Goal: Task Accomplishment & Management: Complete application form

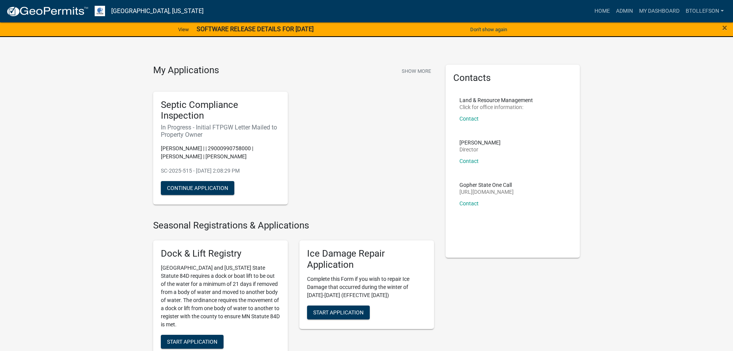
click at [270, 28] on strong "SOFTWARE RELEASE DETAILS FOR [DATE]" at bounding box center [255, 28] width 117 height 7
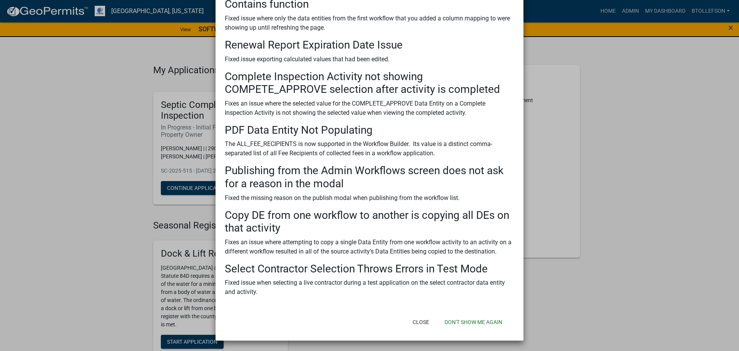
scroll to position [194, 0]
click at [458, 324] on button "Don't show me again" at bounding box center [473, 321] width 70 height 14
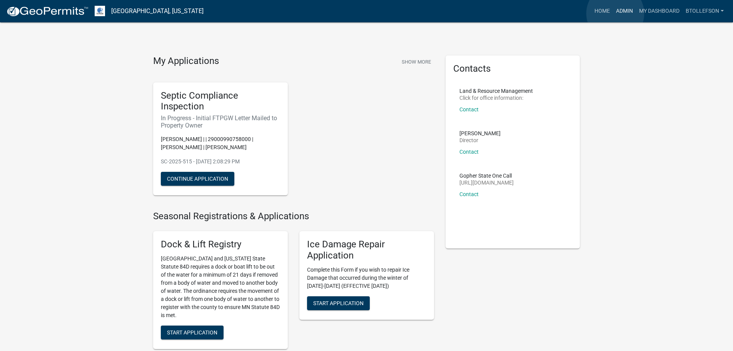
click at [615, 13] on link "Admin" at bounding box center [624, 11] width 23 height 15
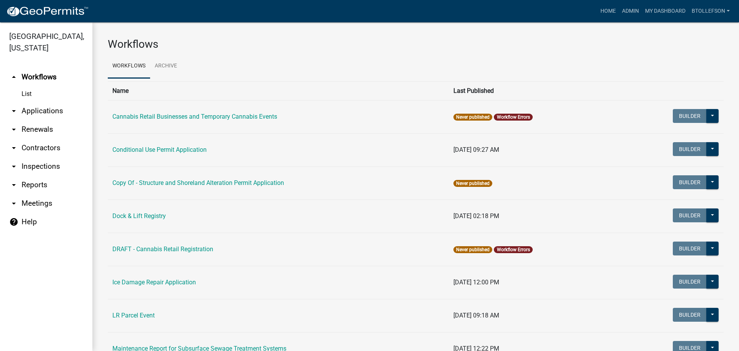
click at [51, 108] on link "arrow_drop_down Applications" at bounding box center [46, 111] width 92 height 18
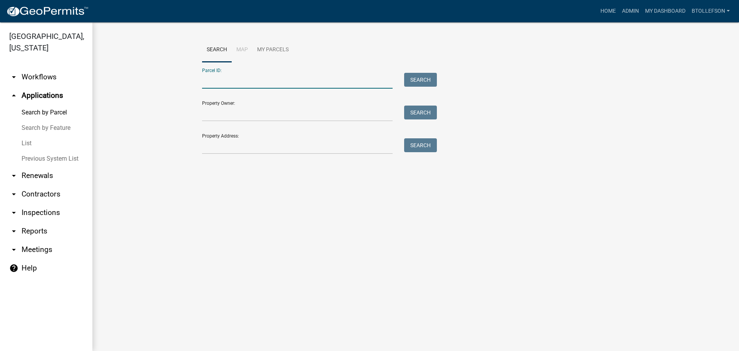
click at [250, 85] on input "Parcel ID:" at bounding box center [297, 81] width 191 height 16
drag, startPoint x: 191, startPoint y: 207, endPoint x: 216, endPoint y: 163, distance: 50.4
click at [189, 201] on main "Search Map My Parcels Parcel ID: Search Property Owner: Search Property Address…" at bounding box center [415, 186] width 647 height 328
click at [215, 150] on input "Property Address:" at bounding box center [297, 146] width 191 height 16
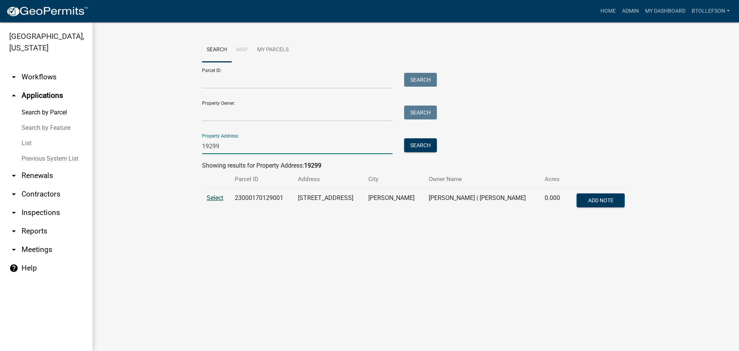
type input "19299"
click at [214, 201] on span "Select" at bounding box center [215, 197] width 17 height 7
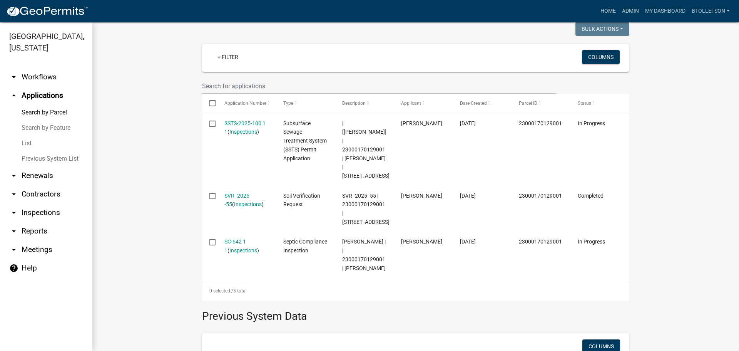
scroll to position [231, 0]
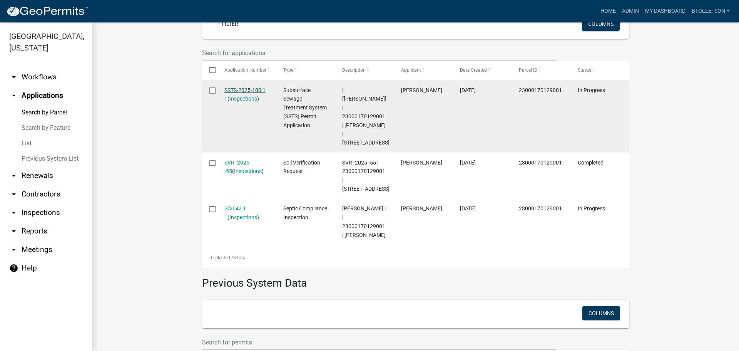
click at [239, 89] on link "SSTS-2025-100 1 1" at bounding box center [244, 94] width 41 height 15
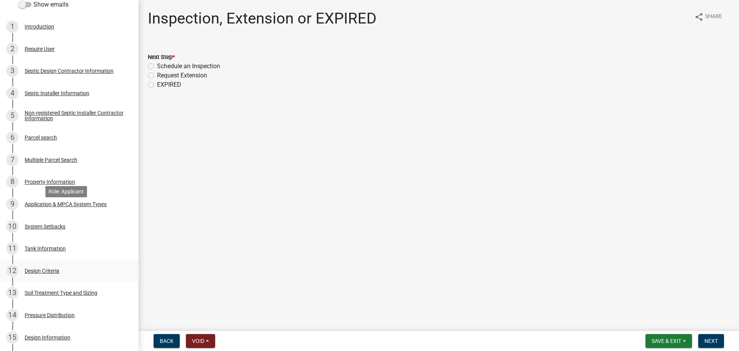
scroll to position [192, 0]
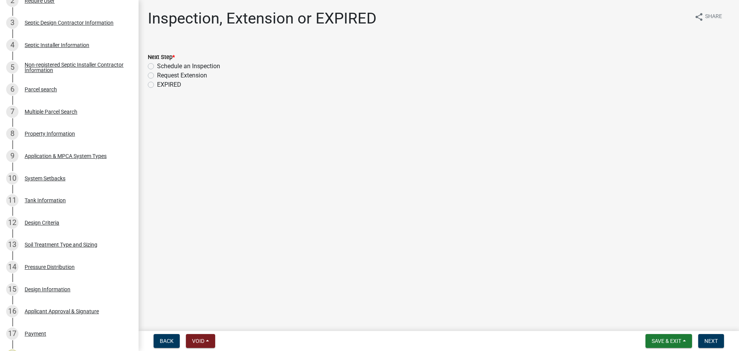
click at [65, 161] on div "9 Application & MPCA System Types" at bounding box center [66, 156] width 120 height 12
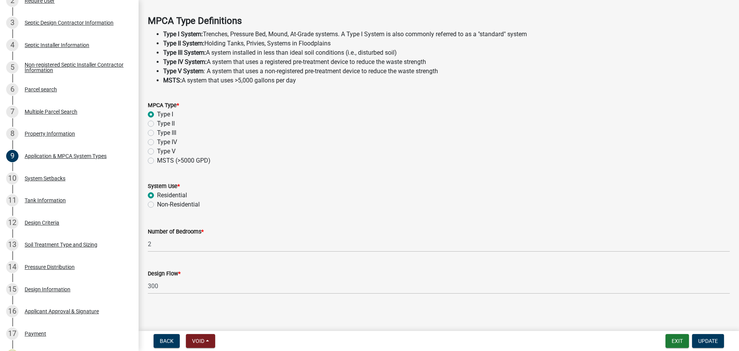
scroll to position [220, 0]
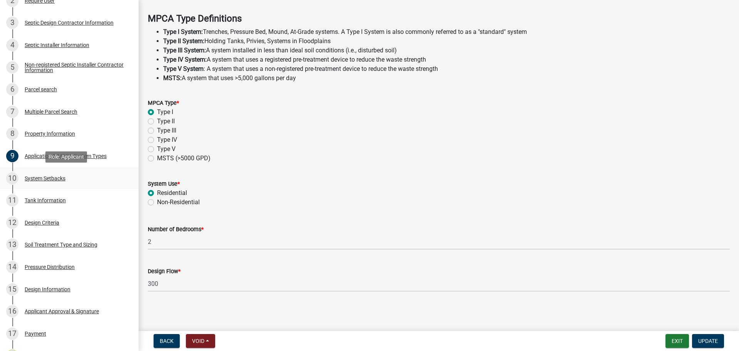
click at [50, 176] on div "System Setbacks" at bounding box center [45, 178] width 41 height 5
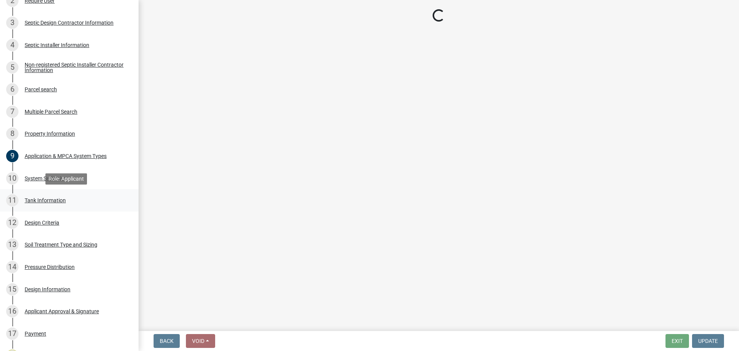
click at [58, 205] on div "11 Tank Information" at bounding box center [66, 200] width 120 height 12
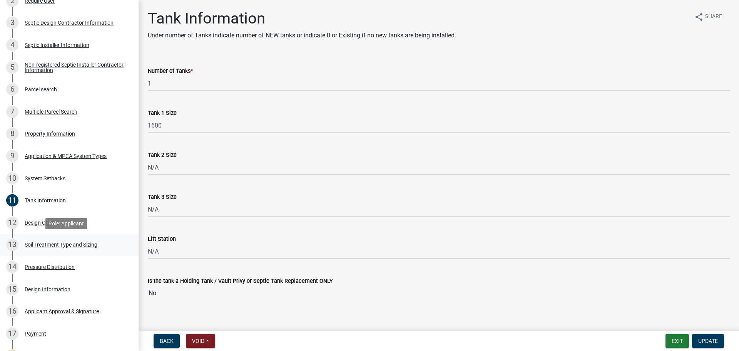
click at [60, 242] on div "Soil Treatment Type and Sizing" at bounding box center [61, 244] width 73 height 5
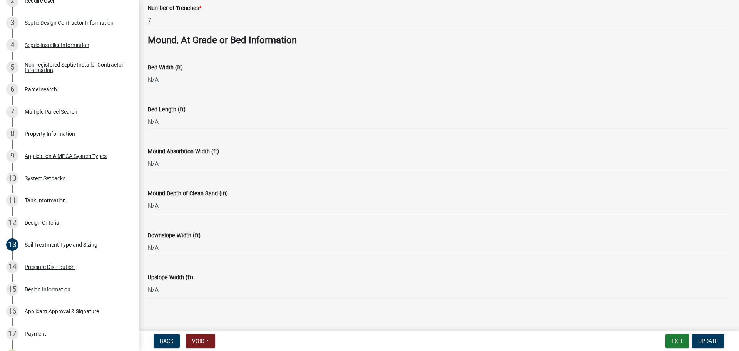
scroll to position [558, 0]
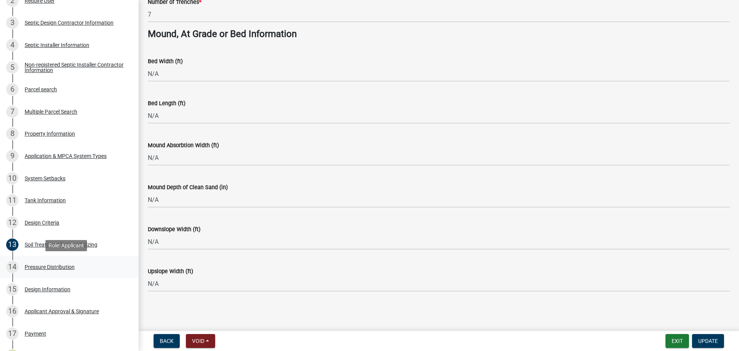
click at [84, 276] on link "14 Pressure Distribution" at bounding box center [69, 267] width 139 height 22
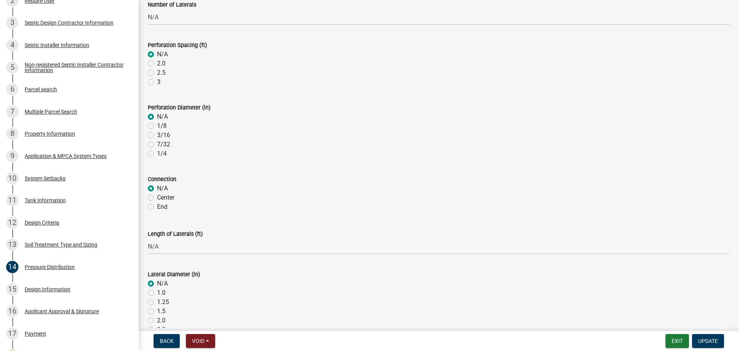
scroll to position [0, 0]
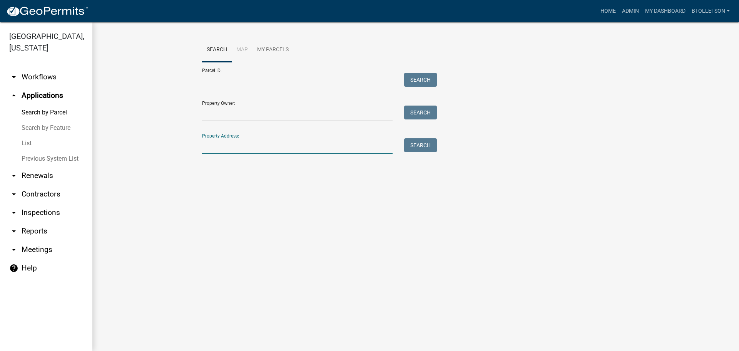
click at [233, 144] on input "Property Address:" at bounding box center [297, 146] width 191 height 16
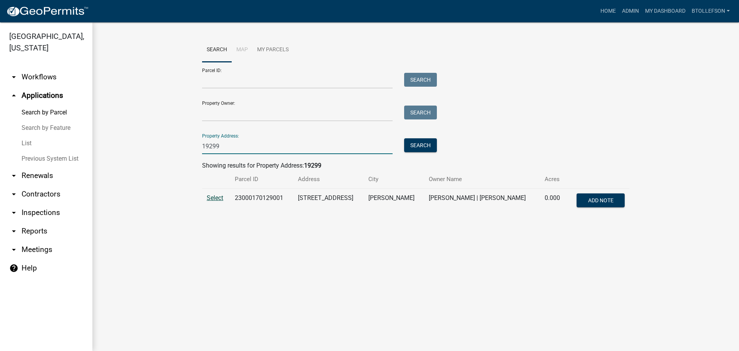
type input "19299"
click at [215, 199] on span "Select" at bounding box center [215, 197] width 17 height 7
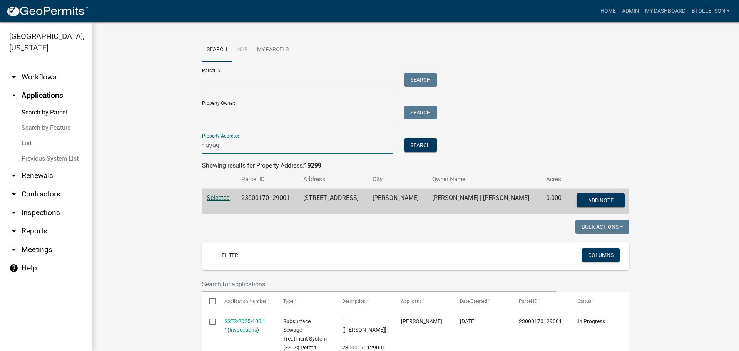
drag, startPoint x: 222, startPoint y: 144, endPoint x: 192, endPoint y: 141, distance: 29.8
click at [192, 141] on wm-workflow-application-search-view "Search Map My Parcels Parcel ID: Search Property Owner: Search Property Address…" at bounding box center [416, 338] width 616 height 601
type input "2"
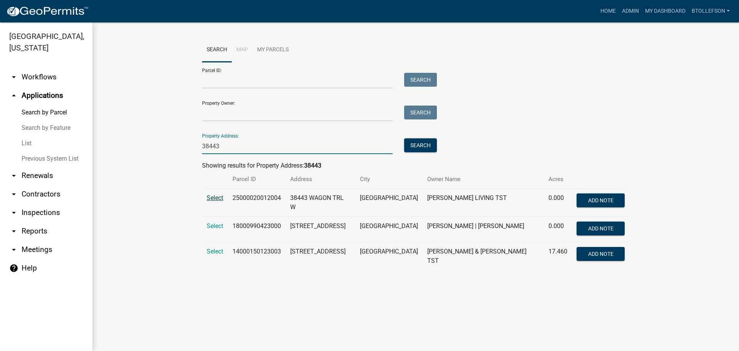
type input "38443"
click at [221, 195] on span "Select" at bounding box center [215, 197] width 17 height 7
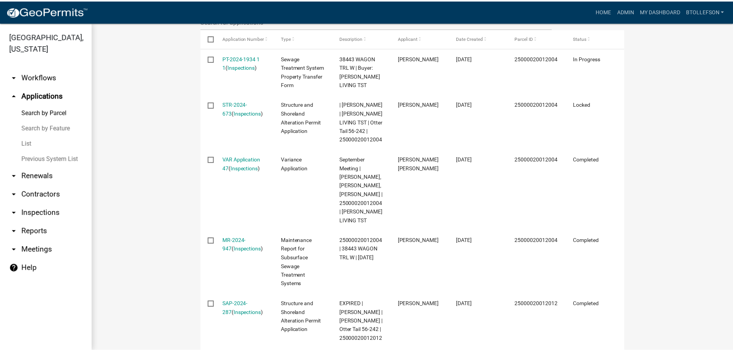
scroll to position [231, 0]
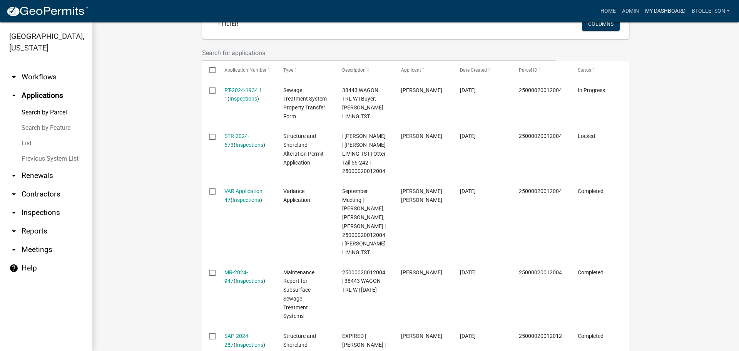
click at [658, 16] on link "My Dashboard" at bounding box center [665, 11] width 47 height 15
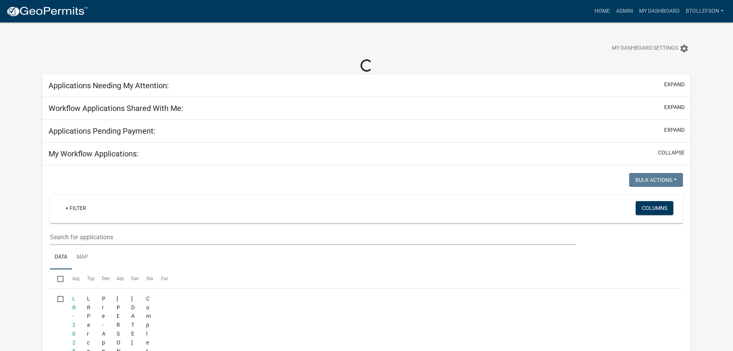
select select "3: 100"
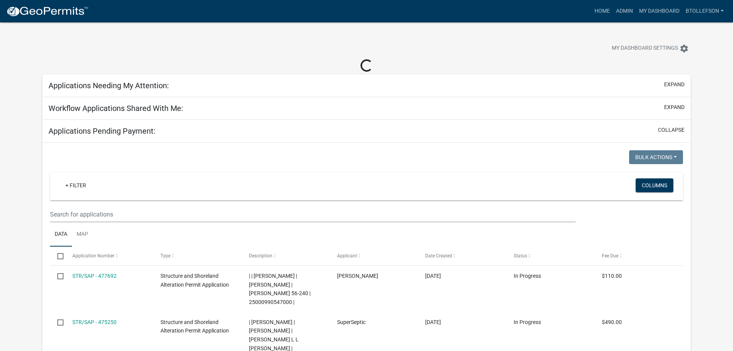
select select "3: 100"
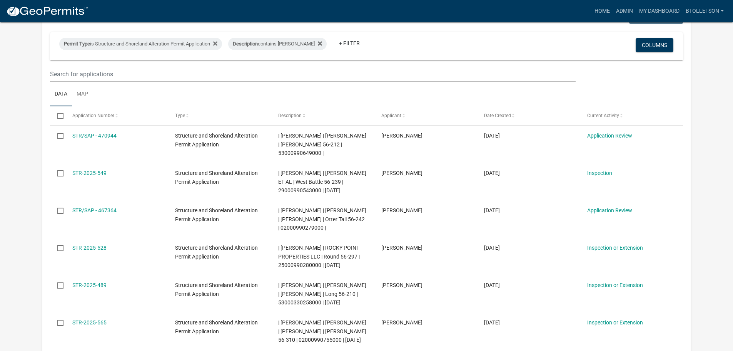
scroll to position [115, 0]
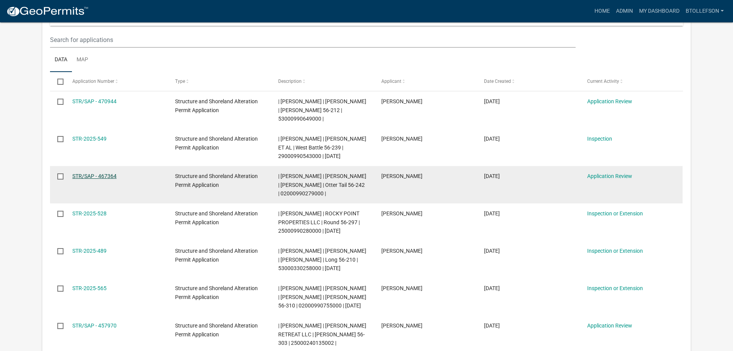
click at [87, 176] on link "STR/SAP - 467364" at bounding box center [94, 176] width 44 height 6
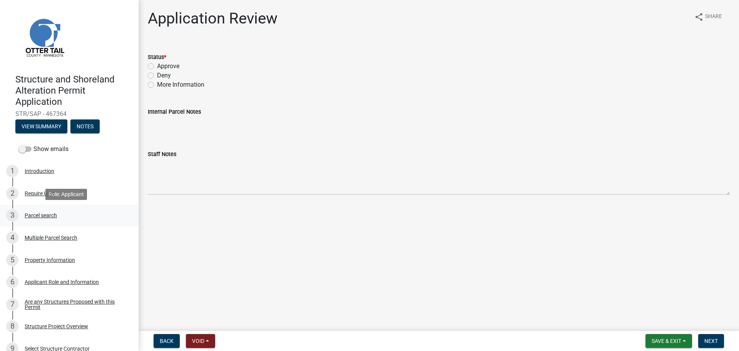
click at [34, 213] on div "Parcel search" at bounding box center [41, 214] width 32 height 5
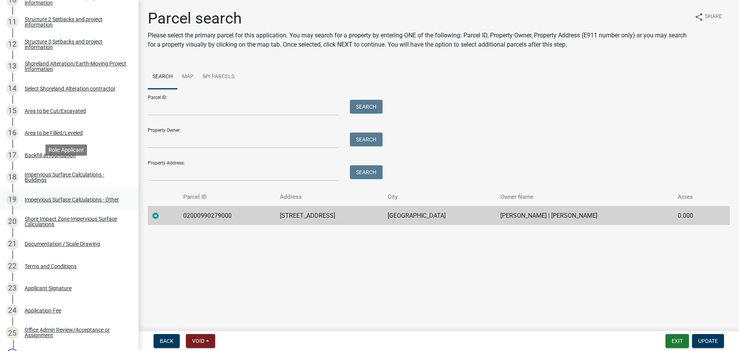
scroll to position [423, 0]
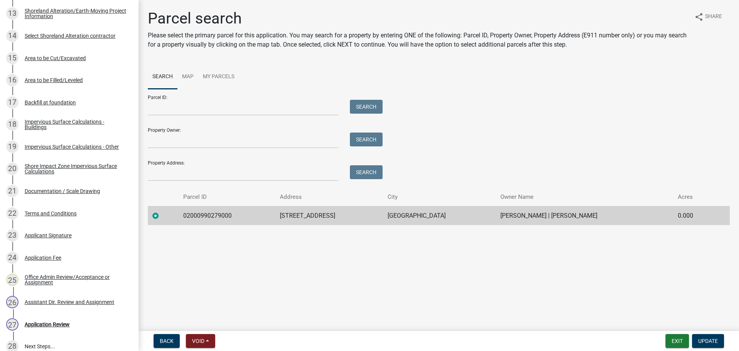
click at [62, 192] on div "Documentation / Scale Drawing" at bounding box center [62, 190] width 75 height 5
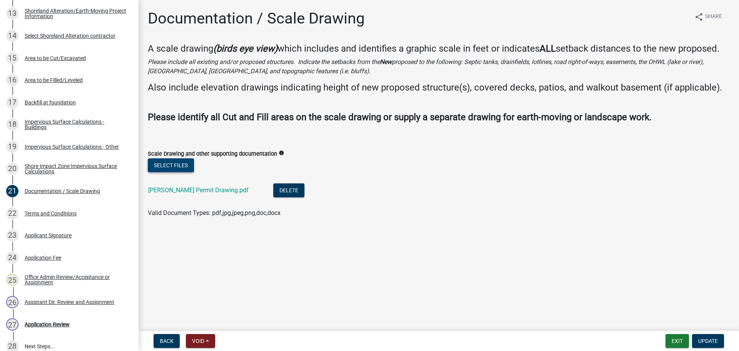
click at [167, 167] on button "Select files" at bounding box center [171, 165] width 46 height 14
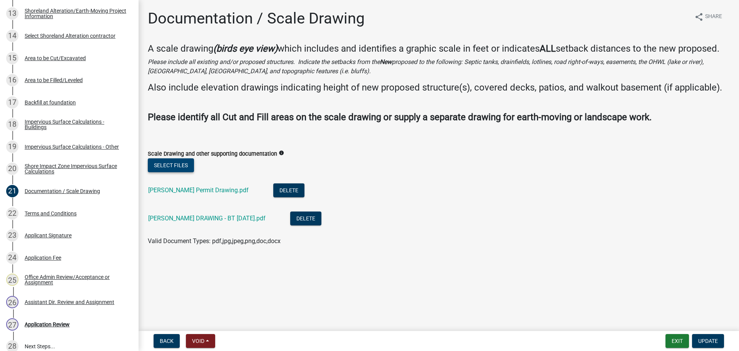
click at [174, 167] on button "Select files" at bounding box center [171, 165] width 46 height 14
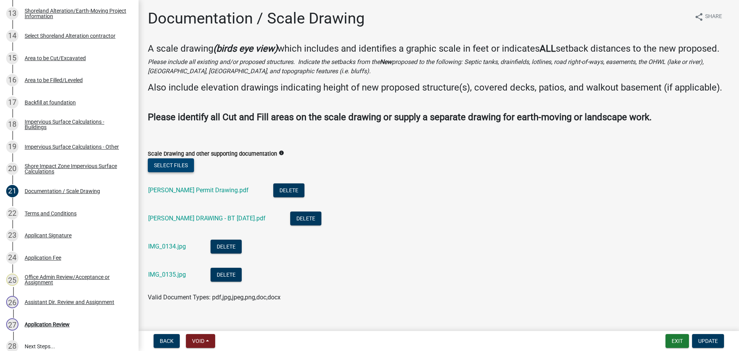
scroll to position [22, 0]
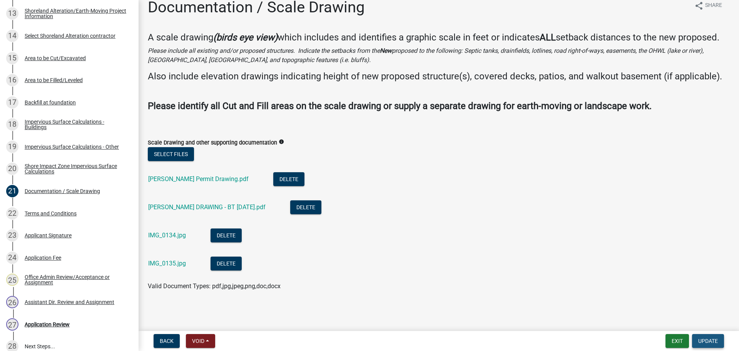
click at [712, 342] on span "Update" at bounding box center [708, 341] width 20 height 6
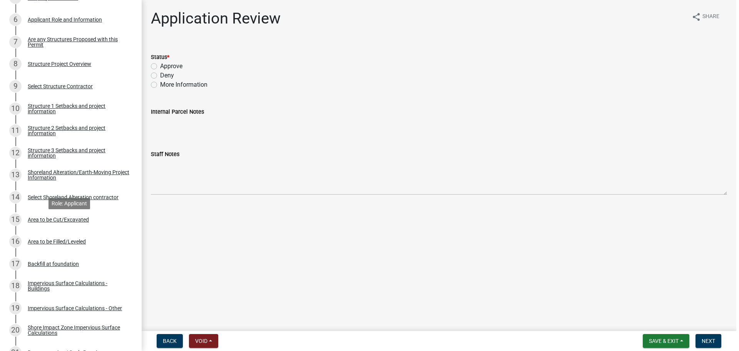
scroll to position [231, 0]
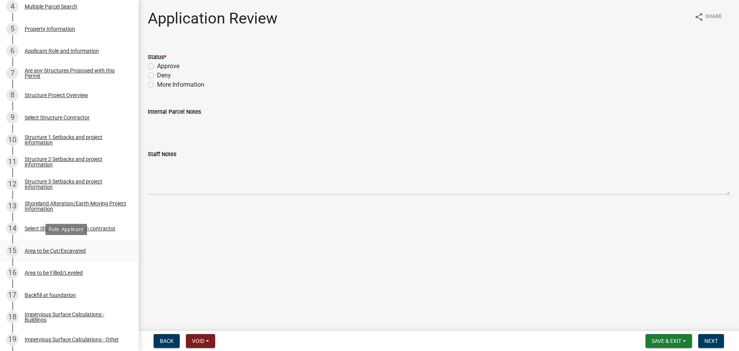
click at [67, 251] on div "Area to be Cut/Excavated" at bounding box center [55, 250] width 61 height 5
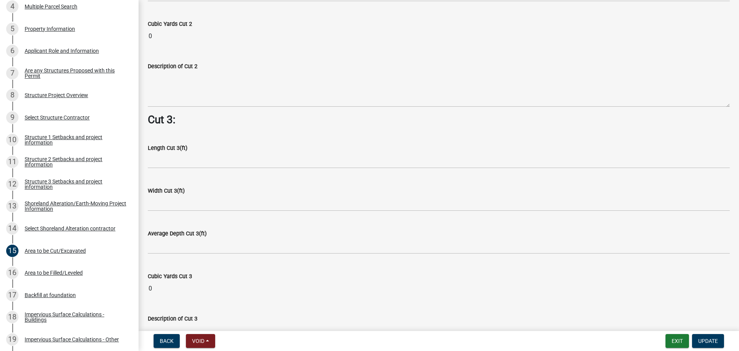
scroll to position [992, 0]
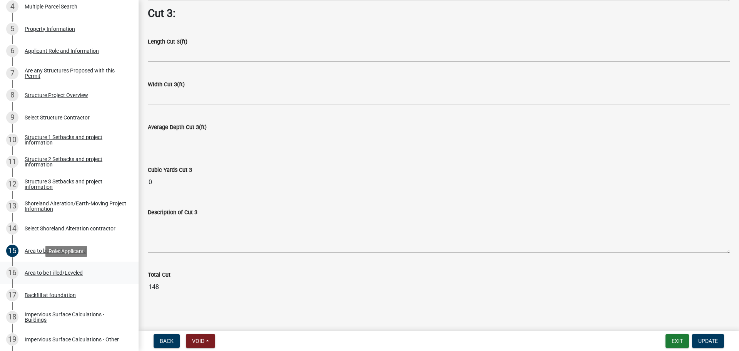
click at [79, 276] on div "16 Area to be Filled/Leveled" at bounding box center [66, 272] width 120 height 12
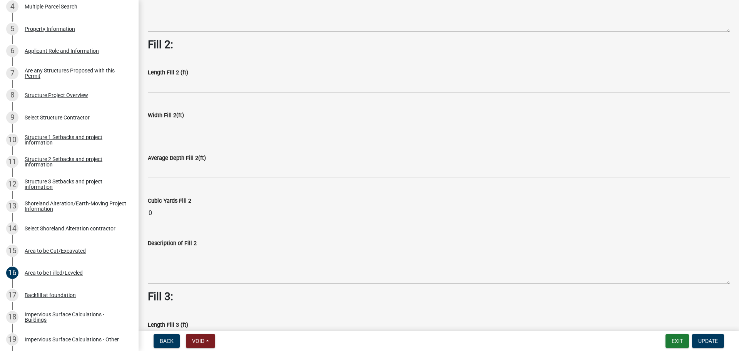
scroll to position [539, 0]
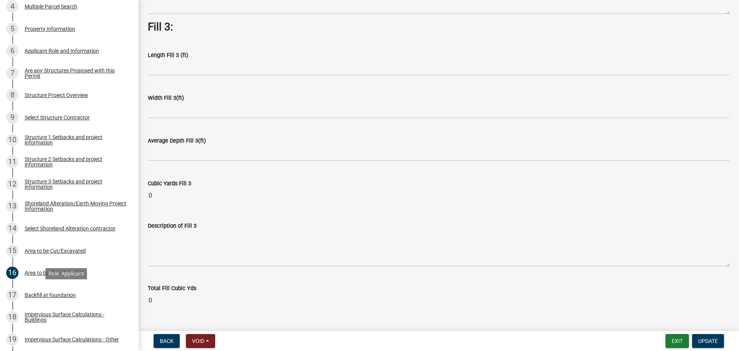
click at [55, 297] on div "Backfill at foundation" at bounding box center [50, 294] width 51 height 5
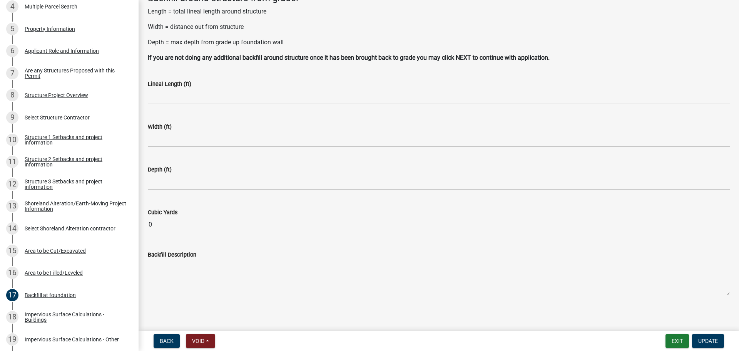
scroll to position [54, 0]
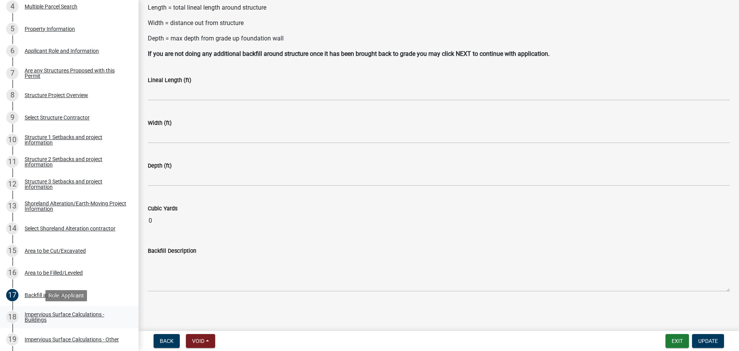
drag, startPoint x: 68, startPoint y: 314, endPoint x: 231, endPoint y: 315, distance: 163.6
click at [67, 314] on div "Impervious Surface Calculations - Buildings" at bounding box center [76, 316] width 102 height 11
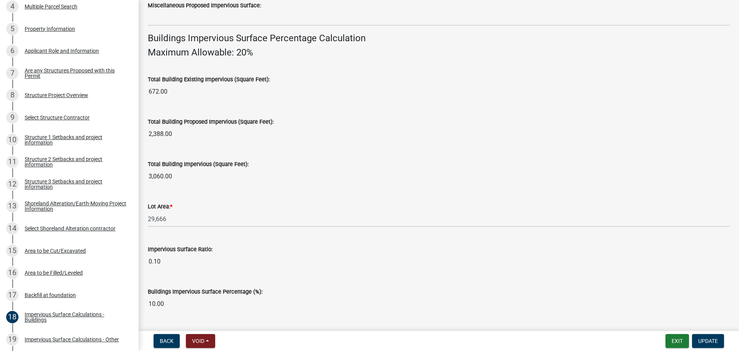
scroll to position [522, 0]
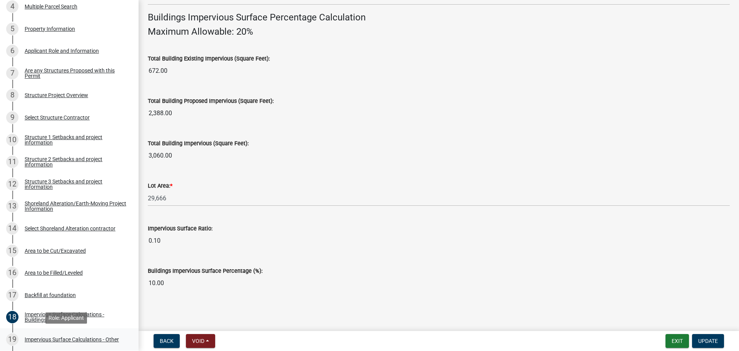
click at [118, 337] on div "Impervious Surface Calculations - Other" at bounding box center [72, 338] width 94 height 5
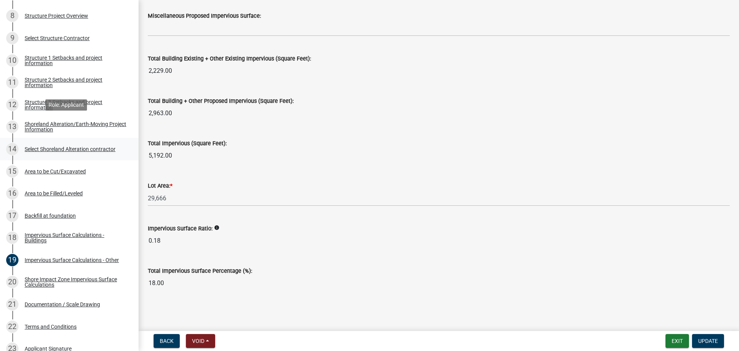
scroll to position [346, 0]
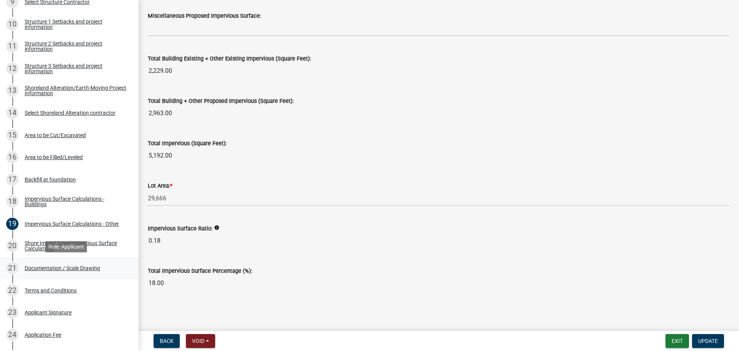
click at [76, 263] on div "21 Documentation / Scale Drawing" at bounding box center [66, 268] width 120 height 12
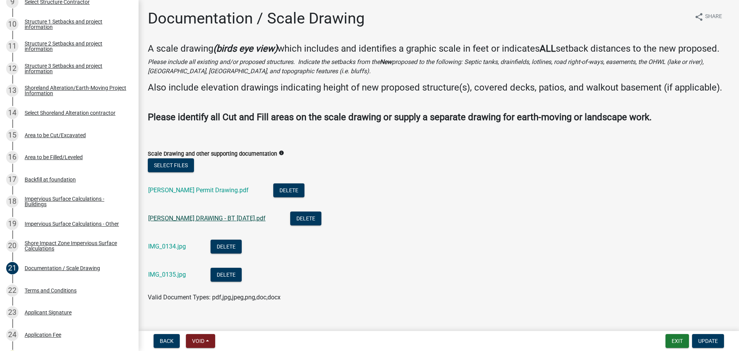
click at [196, 222] on link "JOHNSON DRAWING - BT 9-8-2025.pdf" at bounding box center [206, 217] width 117 height 7
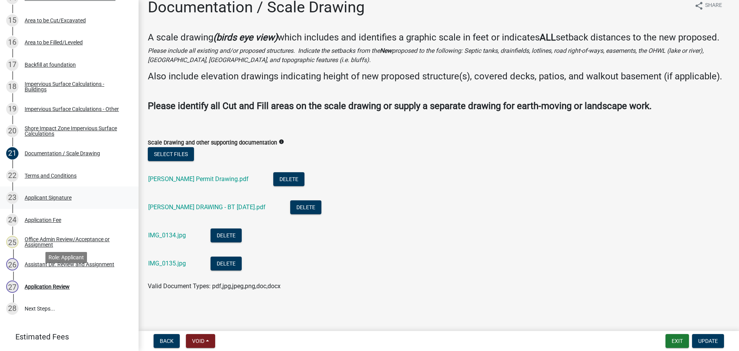
scroll to position [462, 0]
click at [47, 285] on div "Application Review" at bounding box center [47, 285] width 45 height 5
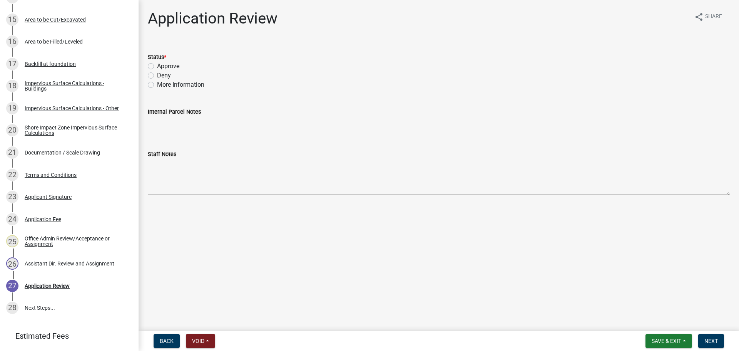
click at [157, 67] on label "Approve" at bounding box center [168, 66] width 22 height 9
click at [157, 67] on input "Approve" at bounding box center [159, 64] width 5 height 5
radio input "true"
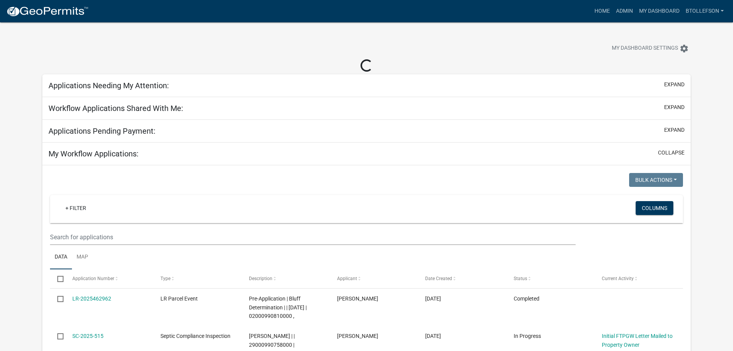
select select "3: 100"
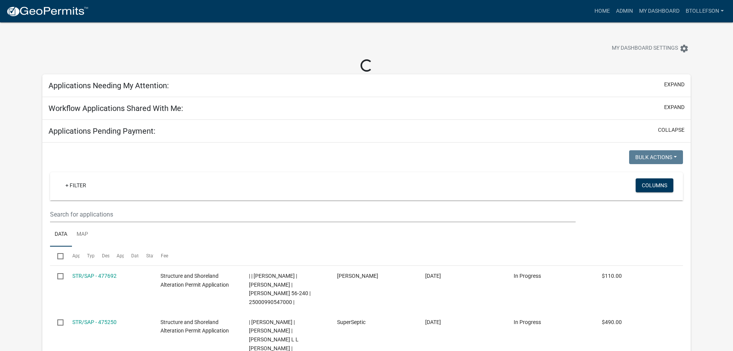
select select "3: 100"
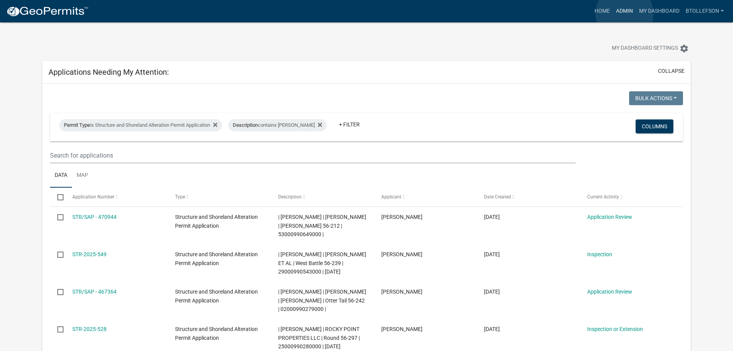
click at [625, 13] on link "Admin" at bounding box center [624, 11] width 23 height 15
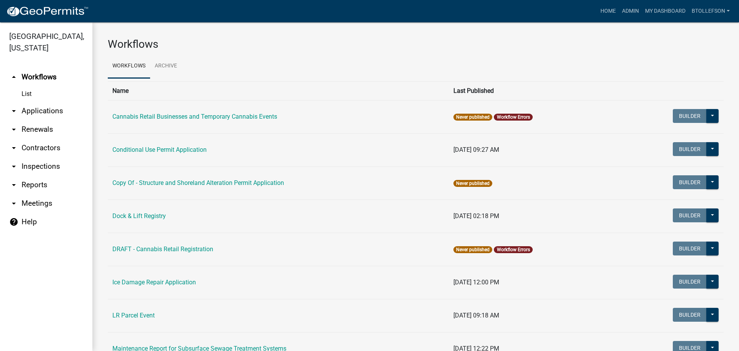
click at [52, 119] on link "arrow_drop_down Applications" at bounding box center [46, 111] width 92 height 18
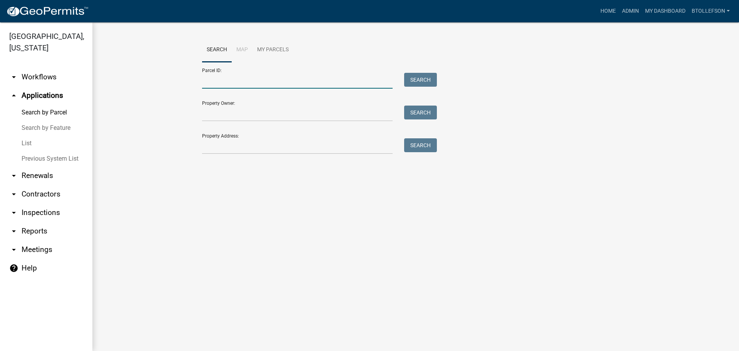
click at [272, 76] on input "Parcel ID:" at bounding box center [297, 81] width 191 height 16
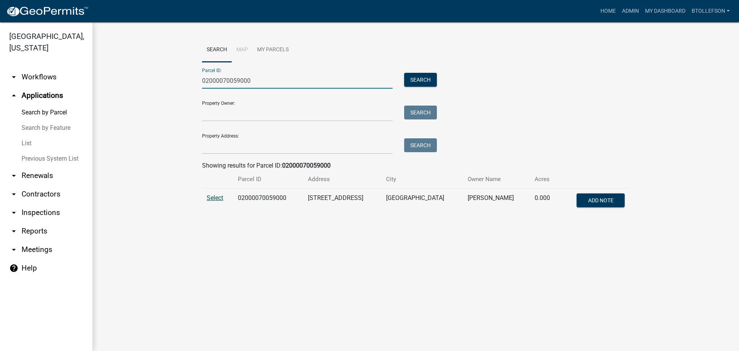
type input "02000070059000"
click at [214, 200] on span "Select" at bounding box center [215, 197] width 17 height 7
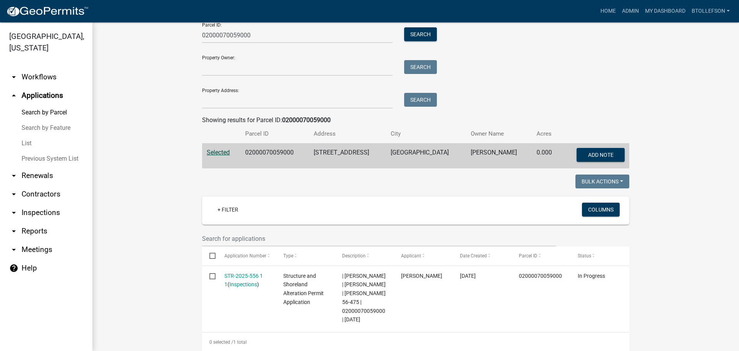
scroll to position [192, 0]
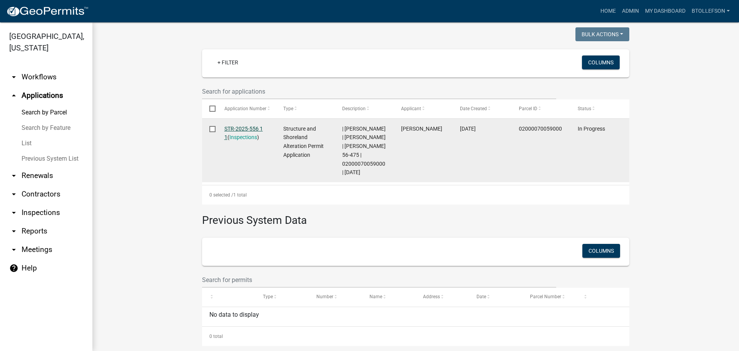
click at [230, 129] on link "STR-2025-556 1 1" at bounding box center [243, 132] width 38 height 15
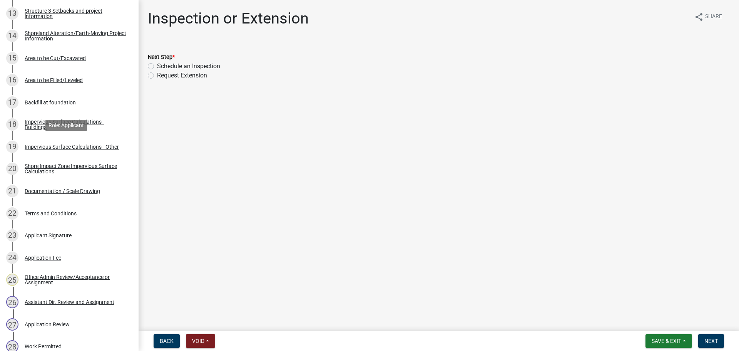
scroll to position [462, 0]
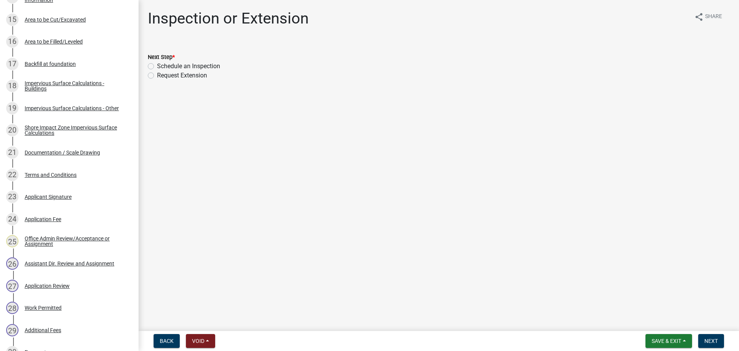
click at [156, 67] on div "Schedule an Inspection" at bounding box center [439, 66] width 582 height 9
click at [145, 65] on div "Next Step * Schedule an Inspection Request Extension" at bounding box center [439, 61] width 594 height 37
click at [157, 65] on label "Schedule an Inspection" at bounding box center [188, 66] width 63 height 9
click at [157, 65] on input "Schedule an Inspection" at bounding box center [159, 64] width 5 height 5
radio input "true"
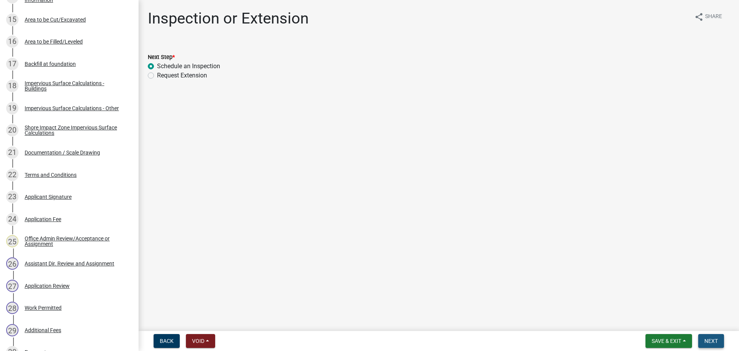
click at [711, 339] on span "Next" at bounding box center [710, 341] width 13 height 6
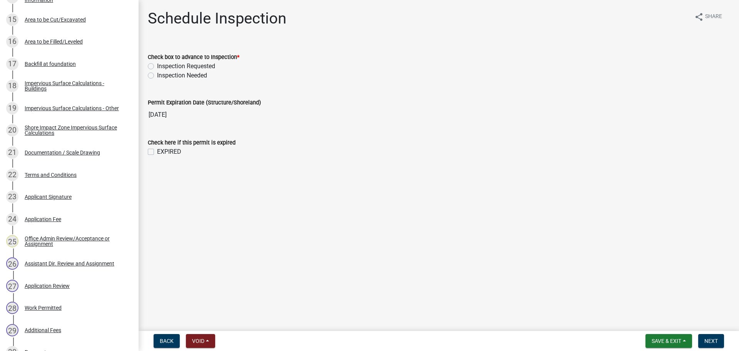
click at [157, 65] on label "Inspection Requested" at bounding box center [186, 66] width 58 height 9
click at [157, 65] on input "Inspection Requested" at bounding box center [159, 64] width 5 height 5
radio input "true"
click at [717, 343] on span "Next" at bounding box center [710, 341] width 13 height 6
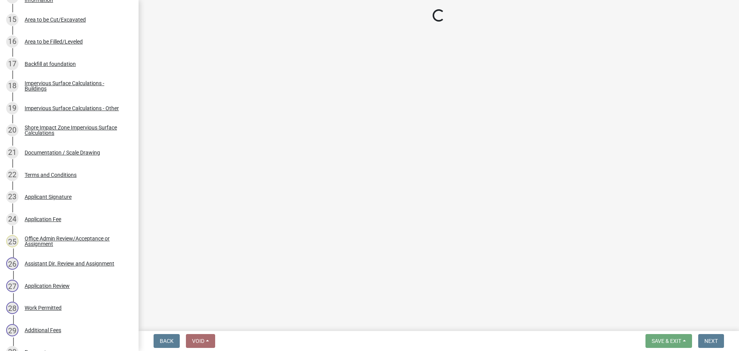
select select "710d5f49-2663-4e73-9718-d0c4e189f5ed"
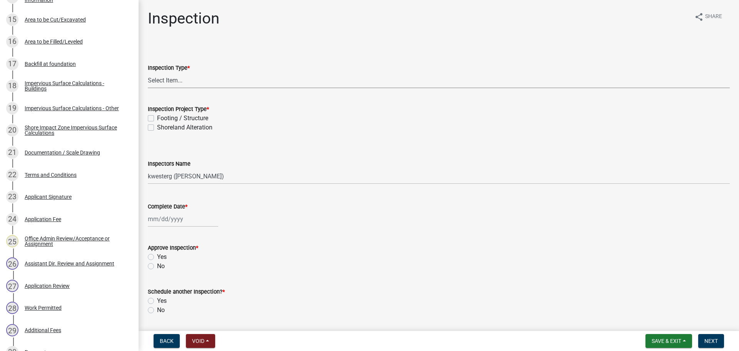
click at [169, 83] on select "Select Item... Inspection Complete Partial Inspection Inspected Not Built" at bounding box center [439, 80] width 582 height 16
click at [148, 72] on select "Select Item... Inspection Complete Partial Inspection Inspected Not Built" at bounding box center [439, 80] width 582 height 16
select select "5ee8ef88-99d2-44f5-8d02-4821fc79fe6f"
click at [157, 115] on label "Footing / Structure" at bounding box center [182, 118] width 51 height 9
click at [157, 115] on input "Footing / Structure" at bounding box center [159, 116] width 5 height 5
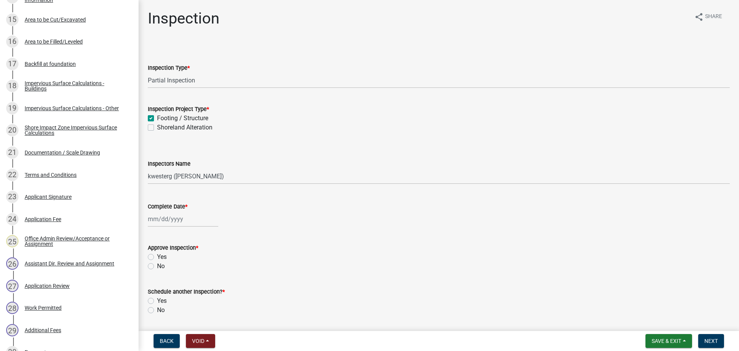
checkbox input "true"
checkbox input "false"
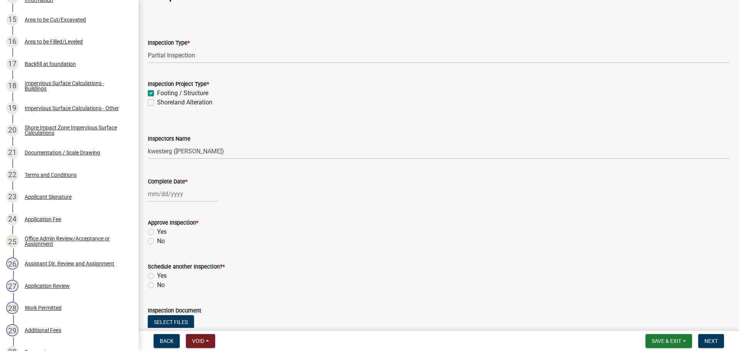
scroll to position [38, 0]
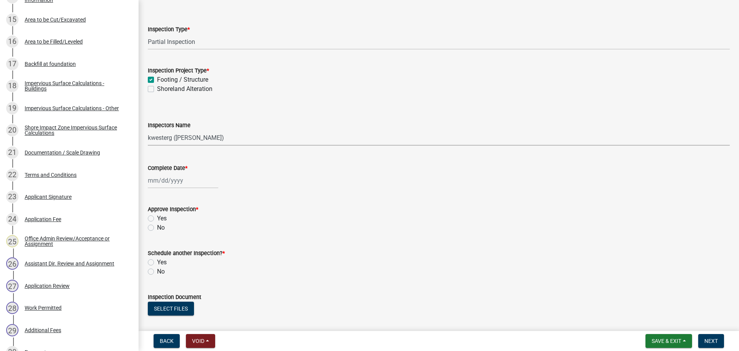
click at [203, 136] on select "Select Item... cwleclair (Chris LeClair) btollefson (Brittany Tollefson) abusko…" at bounding box center [439, 138] width 582 height 16
select select "facec742-7e79-4c33-8241-13e023664843"
click at [148, 130] on select "Select Item... cwleclair (Chris LeClair) btollefson (Brittany Tollefson) abusko…" at bounding box center [439, 138] width 582 height 16
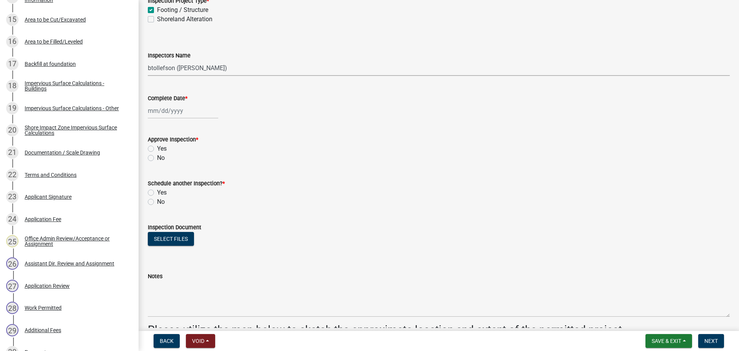
scroll to position [115, 0]
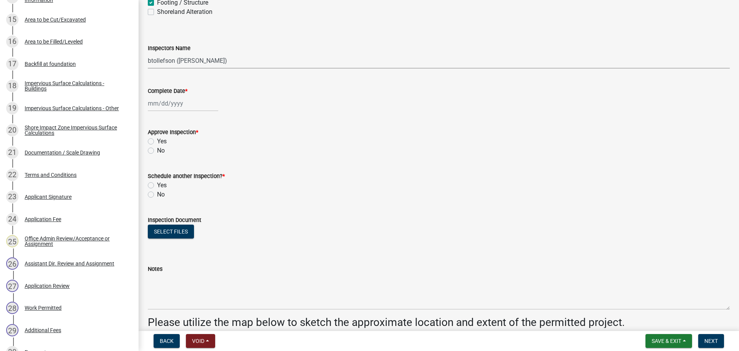
select select "9"
select select "2025"
click at [169, 100] on div "Jan Feb Mar Apr May Jun Jul Aug Sep Oct Nov Dec 1525 1526 1527 1528 1529 1530 1…" at bounding box center [183, 103] width 70 height 16
click at [157, 155] on div "8" at bounding box center [155, 157] width 12 height 12
type input "09/08/2025"
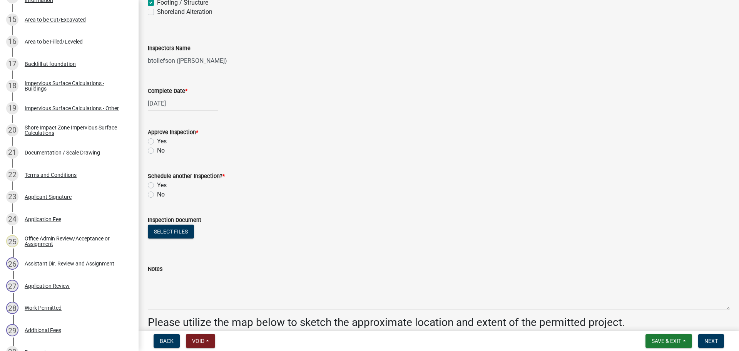
click at [157, 140] on label "Yes" at bounding box center [162, 141] width 10 height 9
click at [157, 140] on input "Yes" at bounding box center [159, 139] width 5 height 5
radio input "true"
click at [157, 184] on label "Yes" at bounding box center [162, 185] width 10 height 9
click at [157, 184] on input "Yes" at bounding box center [159, 183] width 5 height 5
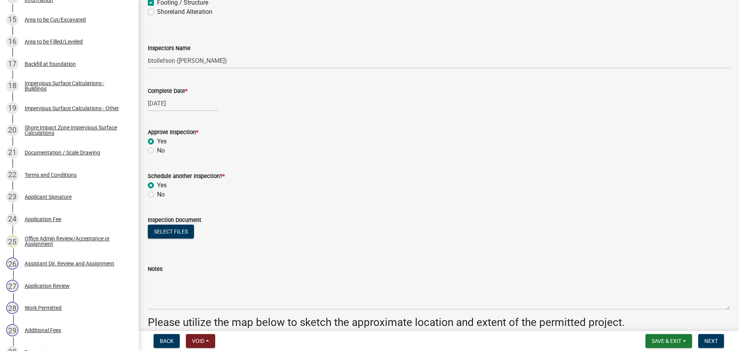
radio input "true"
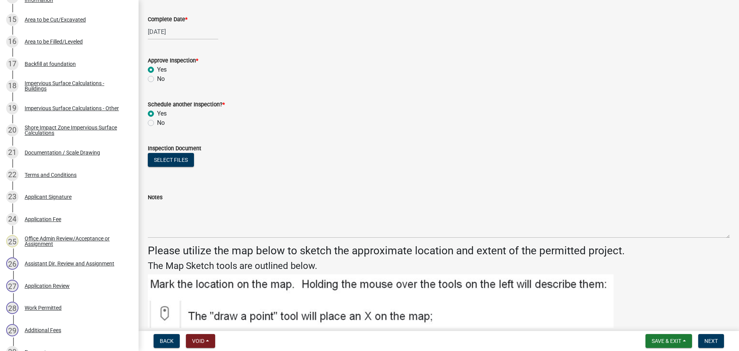
scroll to position [192, 0]
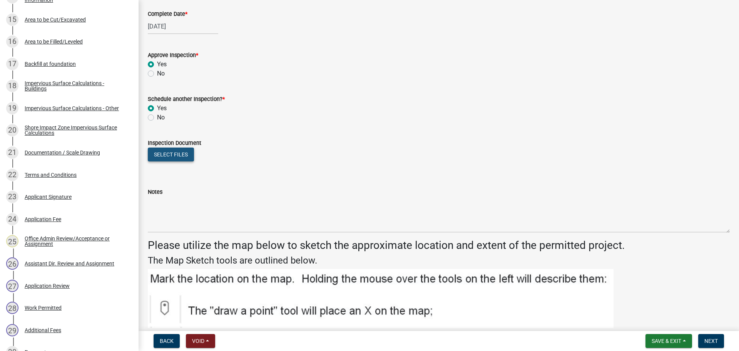
click at [169, 158] on button "Select files" at bounding box center [171, 154] width 46 height 14
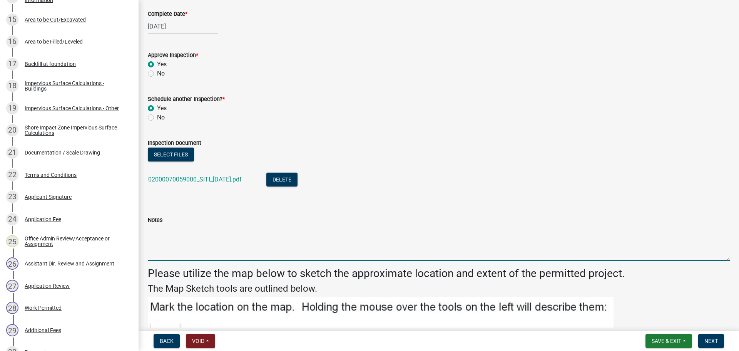
click at [206, 226] on textarea "Notes" at bounding box center [439, 242] width 582 height 36
click at [288, 231] on textarea "Storage structure not started yet. Partial Inspection BT" at bounding box center [439, 242] width 582 height 36
type textarea "Storage structure not started yet. Partial Inspection. BT"
click at [712, 342] on span "Next" at bounding box center [710, 341] width 13 height 6
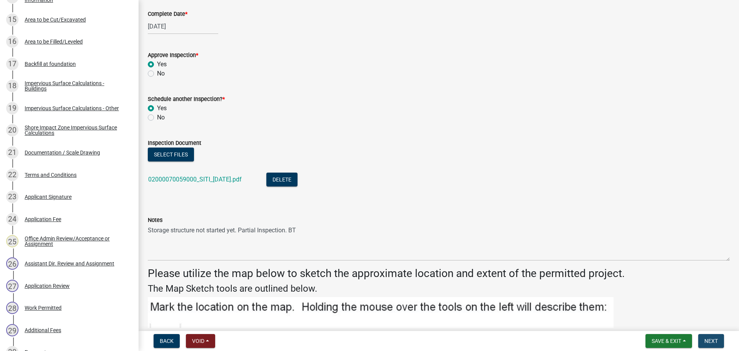
scroll to position [0, 0]
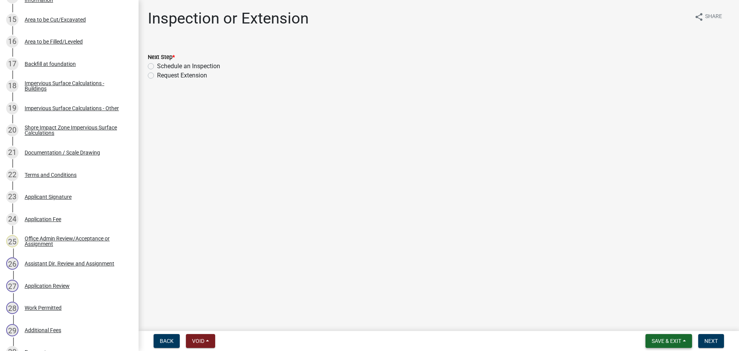
click at [656, 339] on span "Save & Exit" at bounding box center [667, 341] width 30 height 6
click at [646, 321] on button "Save & Exit" at bounding box center [661, 320] width 62 height 18
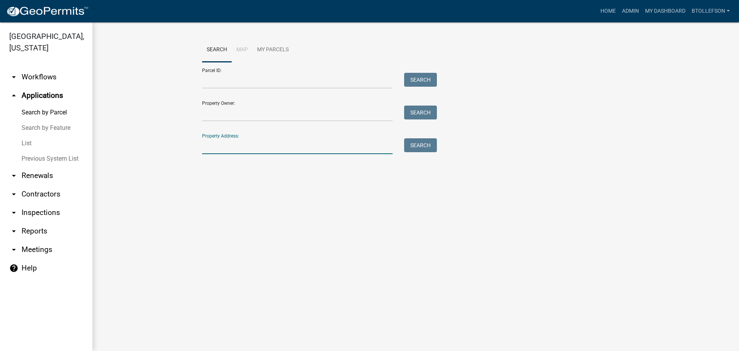
click at [232, 148] on input "Property Address:" at bounding box center [297, 146] width 191 height 16
click at [223, 79] on input "Parcel ID:" at bounding box center [297, 81] width 191 height 16
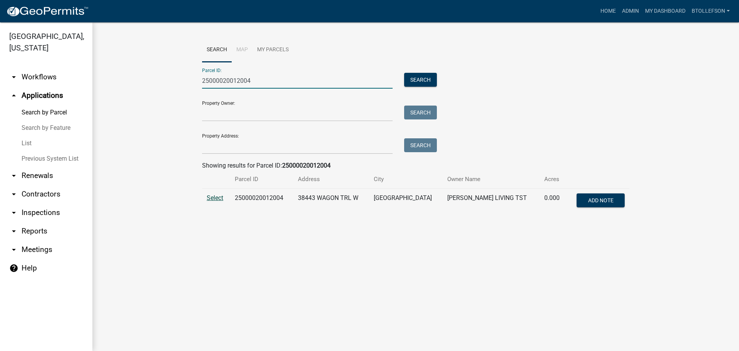
type input "25000020012004"
click at [215, 199] on span "Select" at bounding box center [215, 197] width 17 height 7
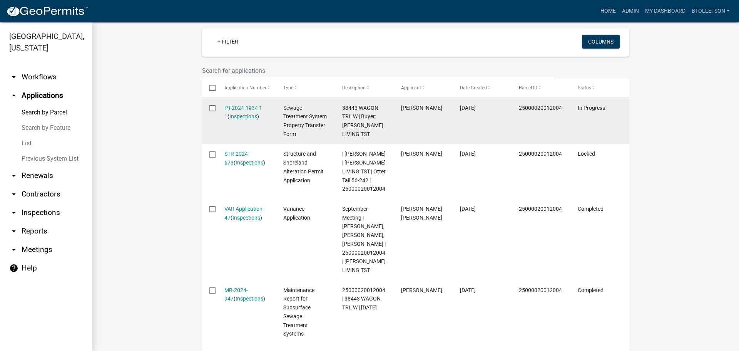
scroll to position [214, 0]
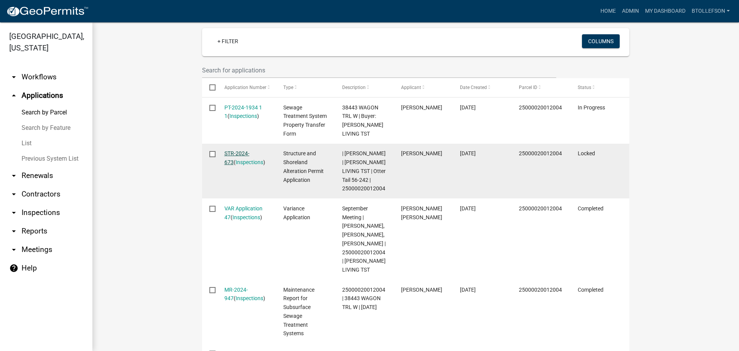
click at [234, 154] on link "STR-2024-673" at bounding box center [236, 157] width 25 height 15
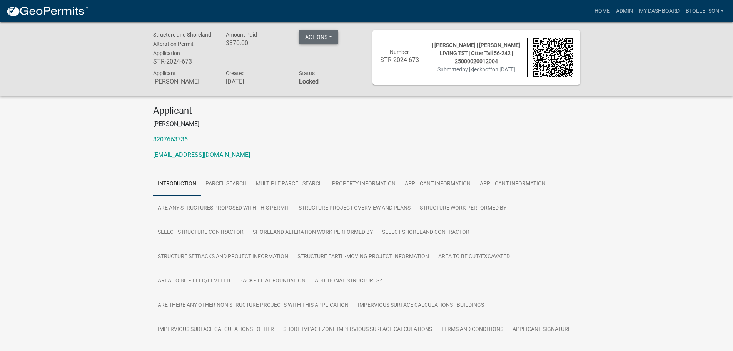
click at [323, 40] on button "Actions" at bounding box center [318, 37] width 39 height 14
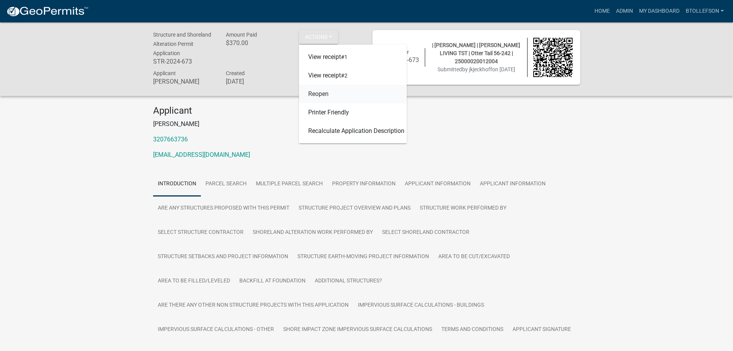
click at [333, 90] on link "Reopen" at bounding box center [353, 94] width 108 height 18
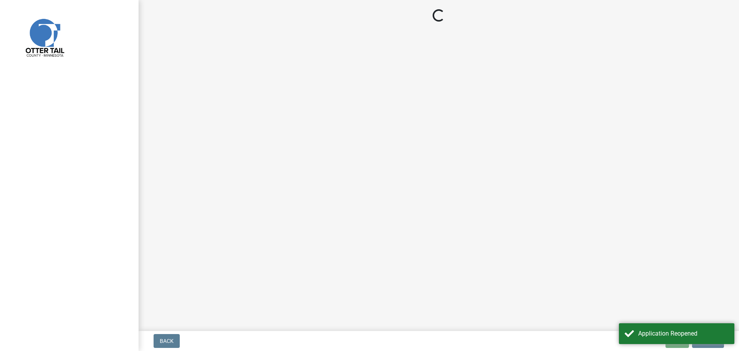
select select "710d5f49-2663-4e73-9718-d0c4e189f5ed"
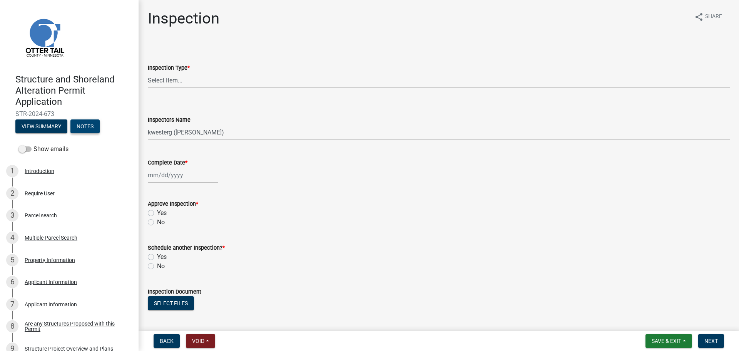
click at [80, 129] on button "Notes" at bounding box center [84, 126] width 29 height 14
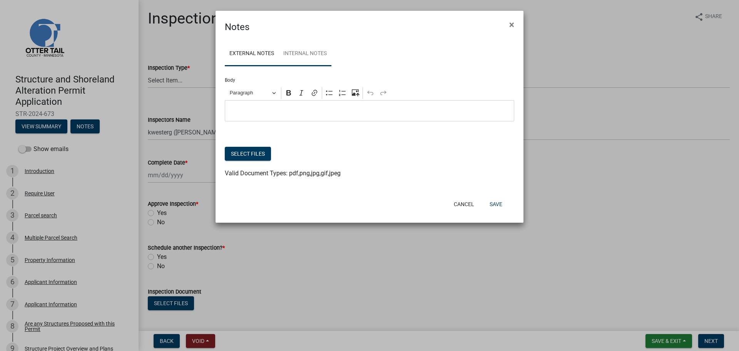
click at [313, 57] on link "Internal Notes" at bounding box center [305, 54] width 53 height 25
drag, startPoint x: 322, startPoint y: 109, endPoint x: 214, endPoint y: 124, distance: 108.5
click at [216, 124] on div "External Notes Internal Notes Body Rich Text Editor Paragraph Bold Italic Link …" at bounding box center [370, 114] width 308 height 160
click at [496, 203] on button "Save" at bounding box center [495, 204] width 25 height 14
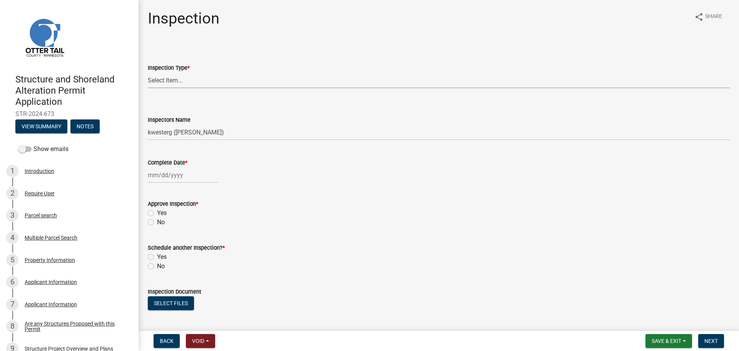
click at [159, 83] on select "Select Item... Footing / Structure Inspection Shoreland Alteration Not Built" at bounding box center [439, 80] width 582 height 16
click at [148, 72] on select "Select Item... Footing / Structure Inspection Shoreland Alteration Not Built" at bounding box center [439, 80] width 582 height 16
select select "29b027fa-a62f-4639-a4c1-67ac8b0bd2a2"
click at [177, 126] on select "Select Item... btollefson (Brittany Tollefson) alexisnewark (Alexis Newark) epl…" at bounding box center [439, 132] width 582 height 16
select select "facec742-7e79-4c33-8241-13e023664843"
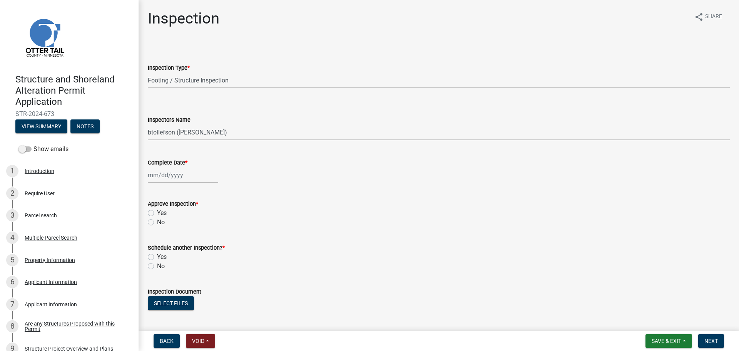
click at [148, 124] on select "Select Item... btollefson (Brittany Tollefson) alexisnewark (Alexis Newark) epl…" at bounding box center [439, 132] width 582 height 16
select select "9"
select select "2025"
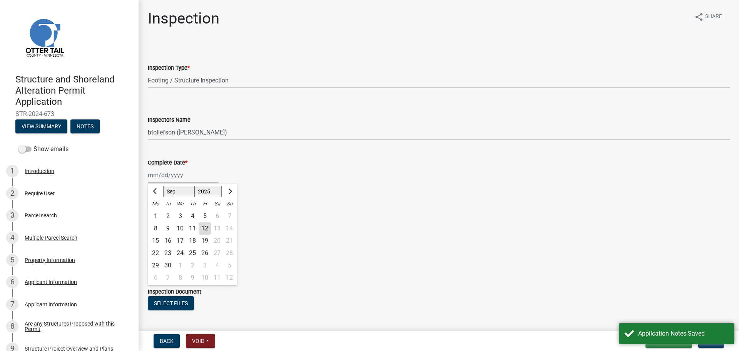
click at [185, 175] on div "Jan Feb Mar Apr May Jun Jul Aug Sep Oct Nov Dec 1525 1526 1527 1528 1529 1530 1…" at bounding box center [183, 175] width 70 height 16
click at [153, 226] on div "8" at bounding box center [155, 228] width 12 height 12
type input "09/08/2025"
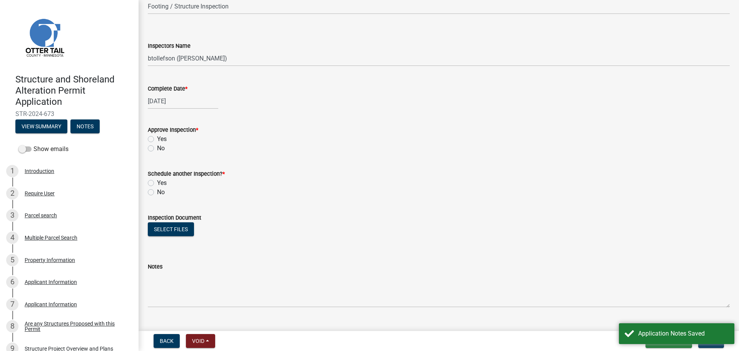
scroll to position [77, 0]
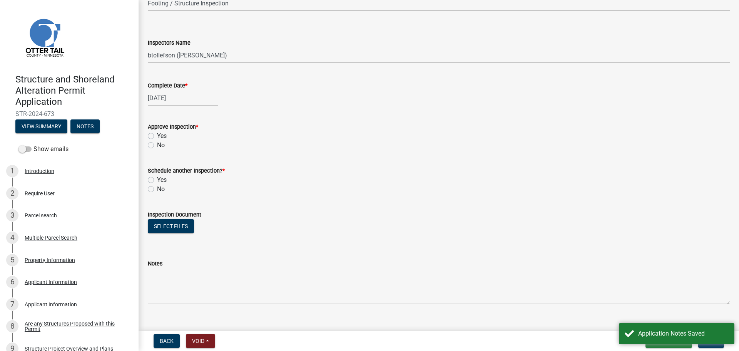
click at [151, 132] on div "Yes" at bounding box center [439, 135] width 582 height 9
click at [157, 135] on label "Yes" at bounding box center [162, 135] width 10 height 9
click at [157, 135] on input "Yes" at bounding box center [159, 133] width 5 height 5
radio input "true"
click at [157, 187] on label "No" at bounding box center [161, 188] width 8 height 9
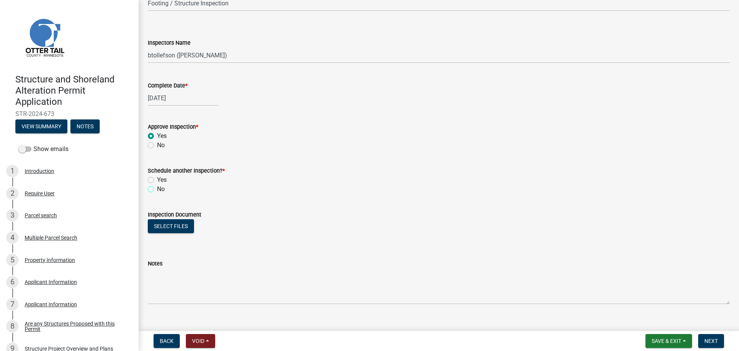
click at [157, 187] on input "No" at bounding box center [159, 186] width 5 height 5
radio input "true"
click at [194, 222] on div "Select files" at bounding box center [439, 227] width 582 height 16
click at [189, 222] on button "Select files" at bounding box center [171, 226] width 46 height 14
click at [159, 230] on button "Select files" at bounding box center [171, 226] width 46 height 14
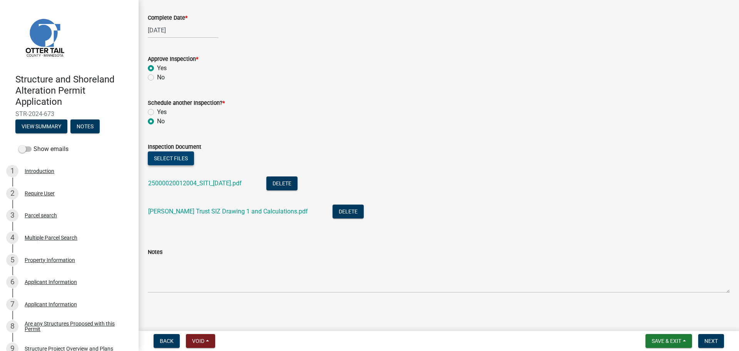
scroll to position [146, 0]
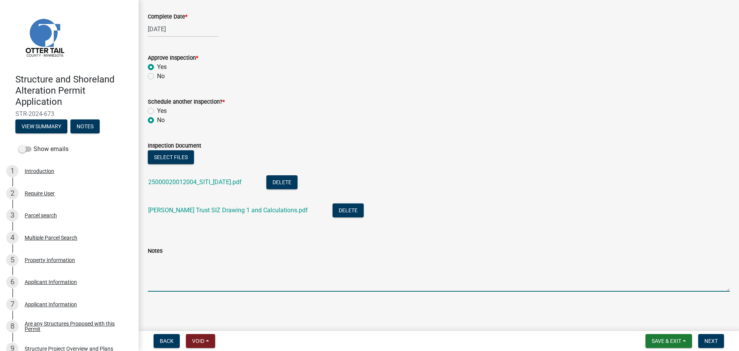
click at [166, 259] on textarea "Notes" at bounding box center [439, 273] width 582 height 36
type textarea "WOAS deck replaced with 24 additional sq ft on the south end. SIZ impervious co…"
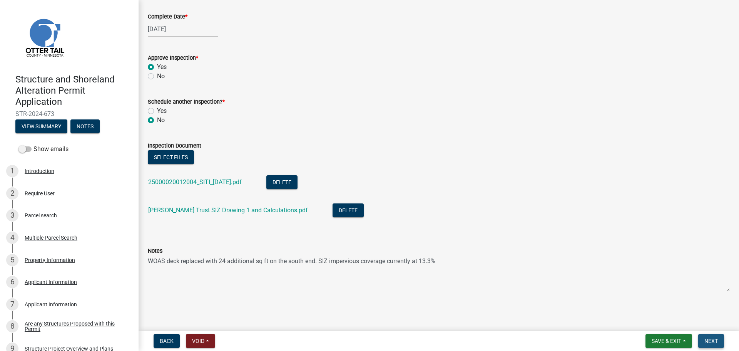
click at [723, 340] on button "Next" at bounding box center [711, 341] width 26 height 14
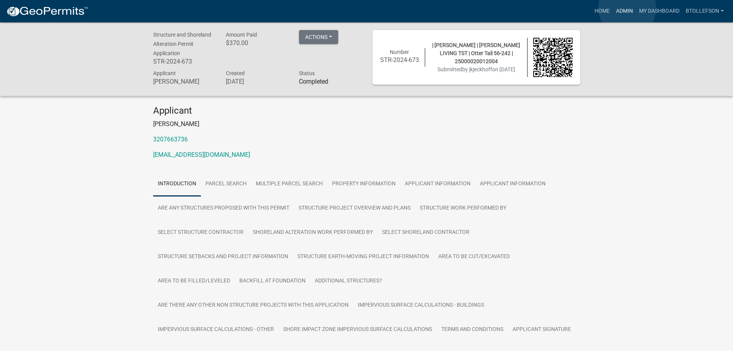
drag, startPoint x: 627, startPoint y: 8, endPoint x: 623, endPoint y: 32, distance: 24.6
click at [627, 8] on link "Admin" at bounding box center [624, 11] width 23 height 15
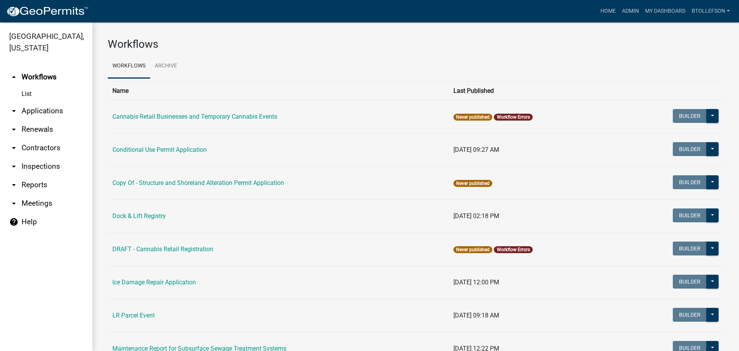
click at [48, 121] on link "arrow_drop_down Renewals" at bounding box center [46, 129] width 92 height 18
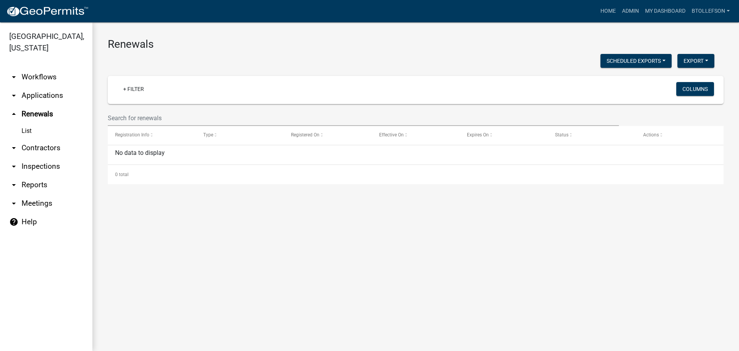
click at [42, 101] on link "arrow_drop_down Applications" at bounding box center [46, 95] width 92 height 18
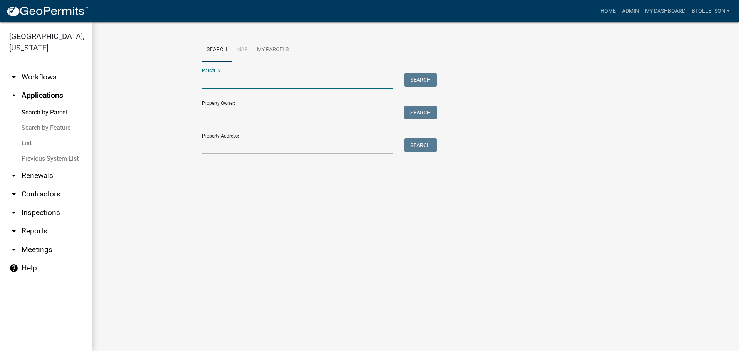
click at [227, 84] on input "Parcel ID:" at bounding box center [297, 81] width 191 height 16
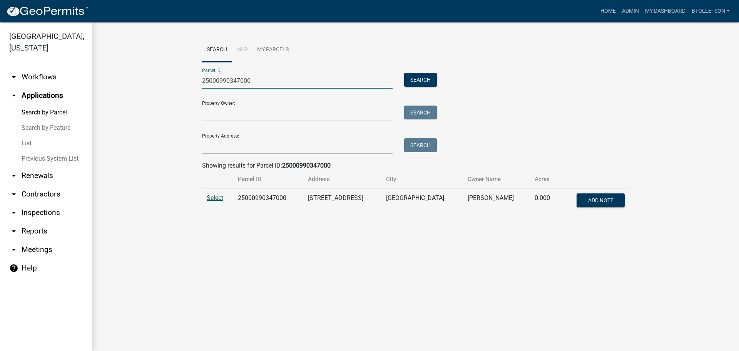
type input "25000990347000"
click at [216, 198] on span "Select" at bounding box center [215, 197] width 17 height 7
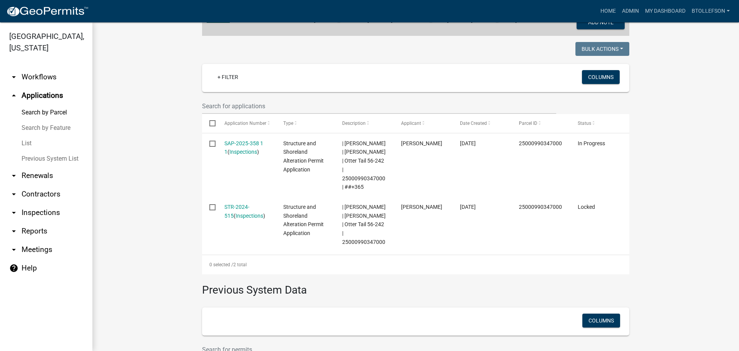
scroll to position [192, 0]
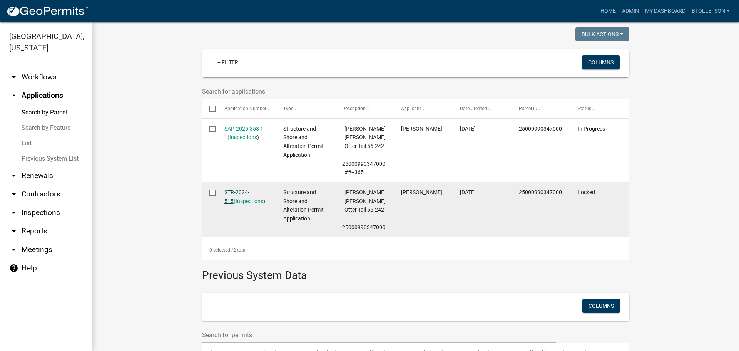
click at [236, 189] on link "STR-2024-515" at bounding box center [236, 196] width 25 height 15
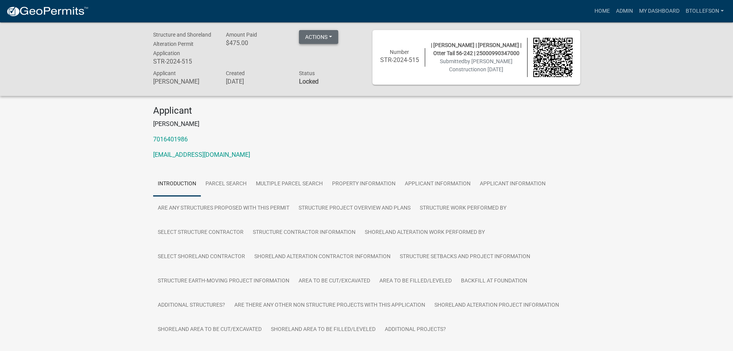
click at [322, 35] on button "Actions" at bounding box center [318, 37] width 39 height 14
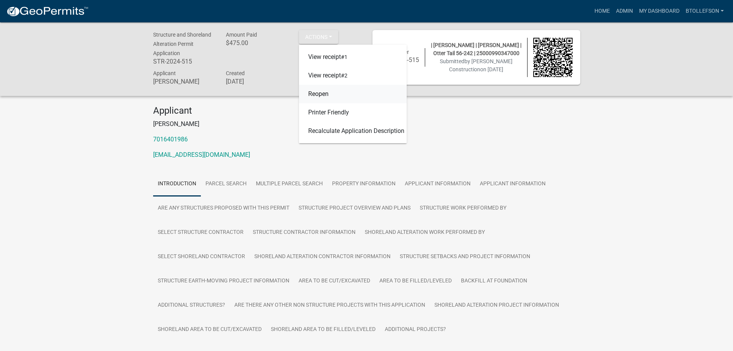
click at [323, 95] on link "Reopen" at bounding box center [353, 94] width 108 height 18
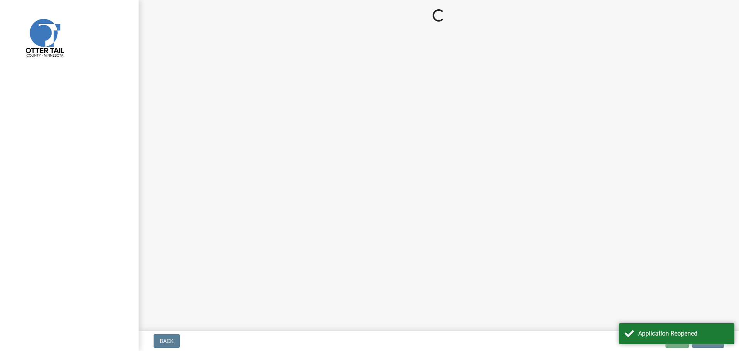
select select "710d5f49-2663-4e73-9718-d0c4e189f5ed"
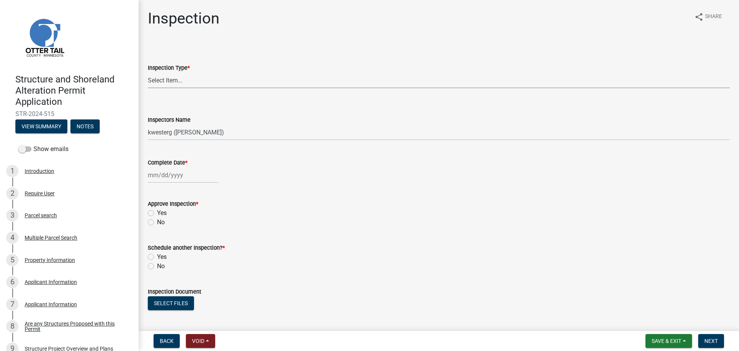
click at [202, 84] on select "Select Item... Footing / Structure Inspection Shoreland Alteration Not Built" at bounding box center [439, 80] width 582 height 16
click at [148, 72] on select "Select Item... Footing / Structure Inspection Shoreland Alteration Not Built" at bounding box center [439, 80] width 582 height 16
select select "29b027fa-a62f-4639-a4c1-67ac8b0bd2a2"
click at [180, 127] on select "Select Item... btollefson (Brittany Tollefson) alexisnewark (Alexis Newark) epl…" at bounding box center [439, 132] width 582 height 16
select select "facec742-7e79-4c33-8241-13e023664843"
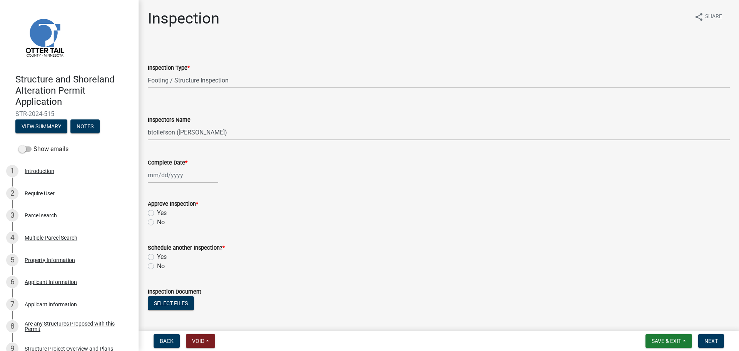
click at [148, 124] on select "Select Item... btollefson (Brittany Tollefson) alexisnewark (Alexis Newark) epl…" at bounding box center [439, 132] width 582 height 16
select select "9"
select select "2025"
click at [180, 180] on div "Jan Feb Mar Apr May Jun Jul Aug Sep Oct Nov Dec 1525 1526 1527 1528 1529 1530 1…" at bounding box center [183, 175] width 70 height 16
click at [157, 229] on div "8" at bounding box center [155, 228] width 12 height 12
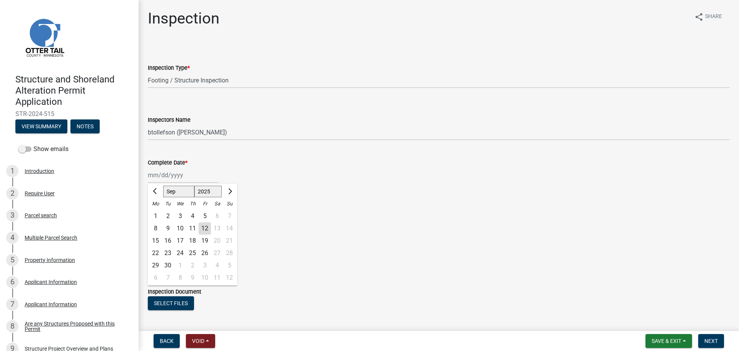
type input "09/08/2025"
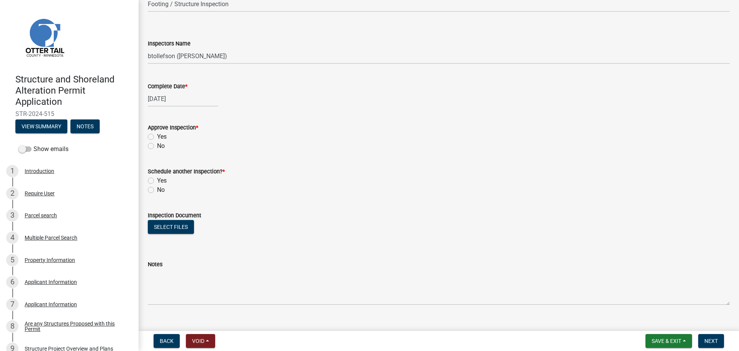
scroll to position [77, 0]
click at [157, 135] on label "Yes" at bounding box center [162, 135] width 10 height 9
click at [157, 135] on input "Yes" at bounding box center [159, 133] width 5 height 5
radio input "true"
click at [157, 187] on label "No" at bounding box center [161, 188] width 8 height 9
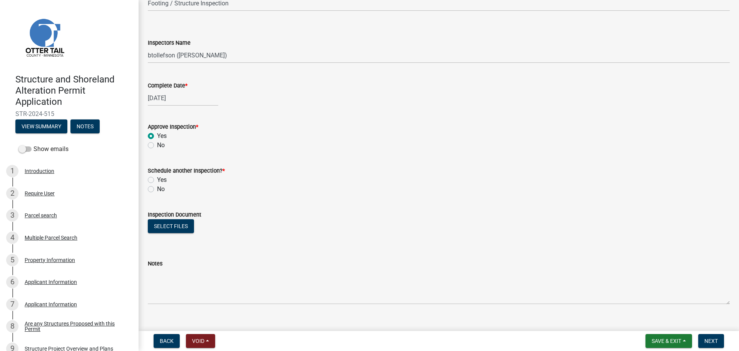
click at [157, 187] on input "No" at bounding box center [159, 186] width 5 height 5
radio input "true"
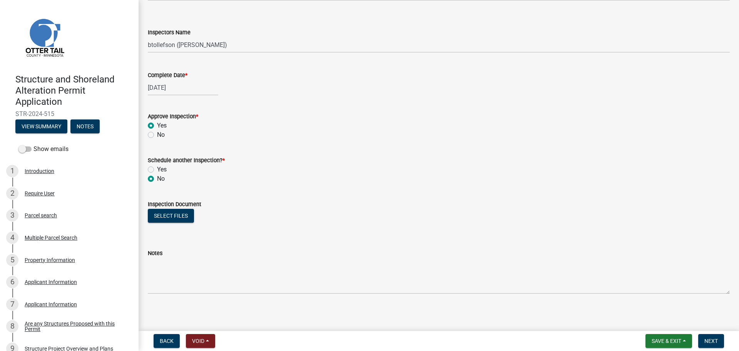
scroll to position [90, 0]
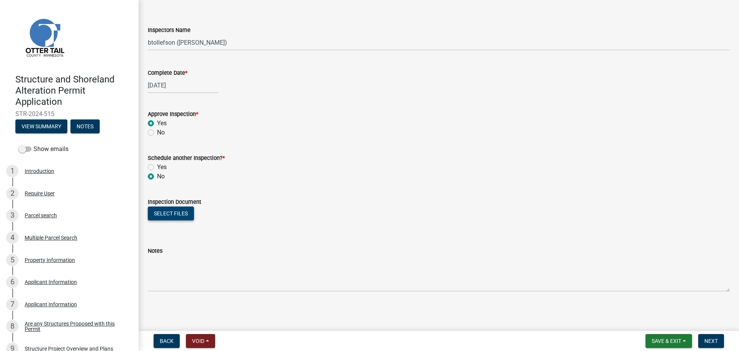
click at [182, 214] on button "Select files" at bounding box center [171, 213] width 46 height 14
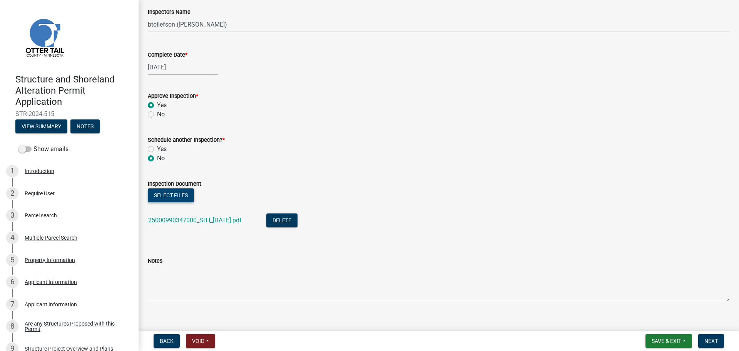
scroll to position [118, 0]
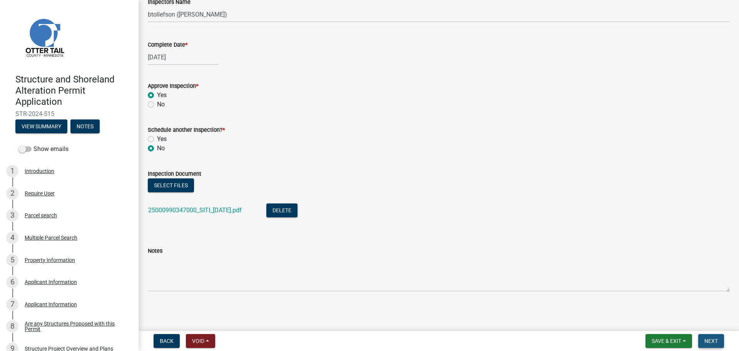
click at [714, 341] on span "Next" at bounding box center [710, 341] width 13 height 6
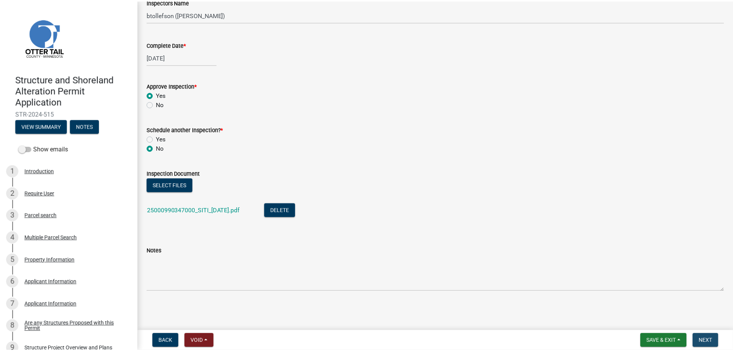
scroll to position [0, 0]
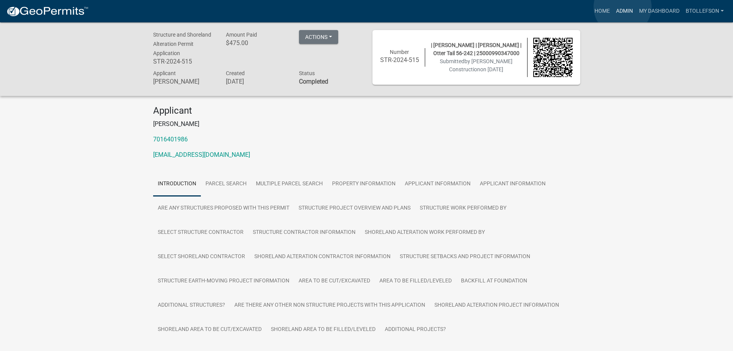
click at [623, 7] on link "Admin" at bounding box center [624, 11] width 23 height 15
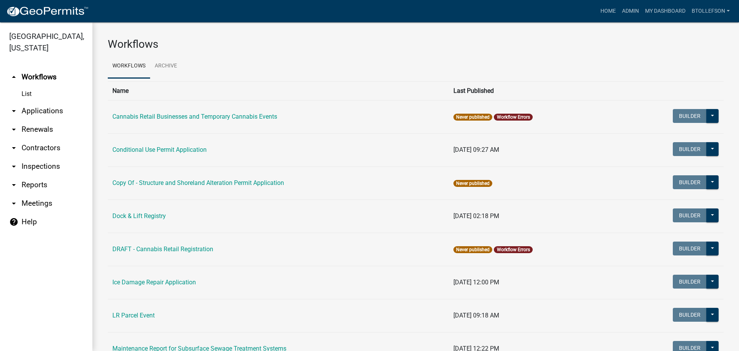
click at [65, 111] on link "arrow_drop_down Applications" at bounding box center [46, 111] width 92 height 18
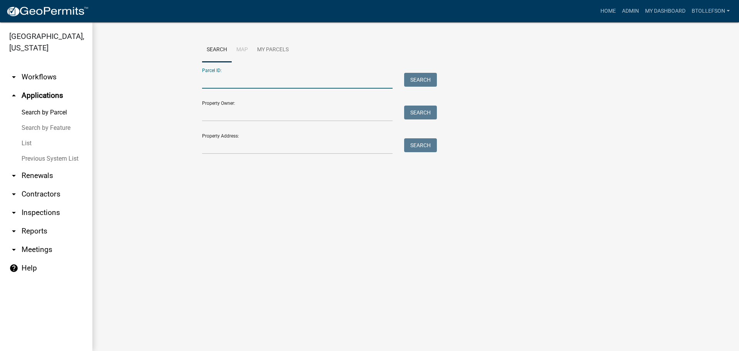
paste input "17000991703000"
type input "17000991703000"
click at [414, 85] on button "Search" at bounding box center [420, 80] width 33 height 14
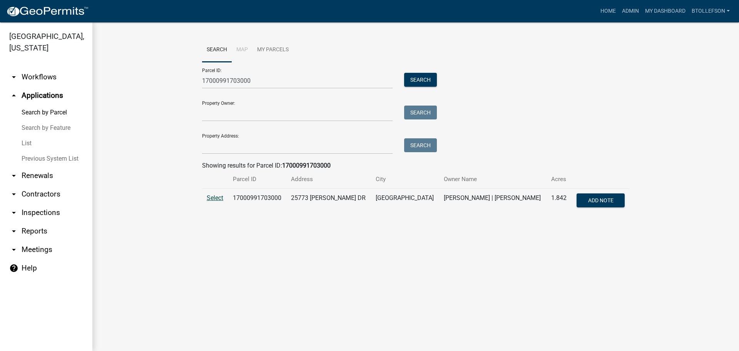
click at [219, 198] on span "Select" at bounding box center [215, 197] width 17 height 7
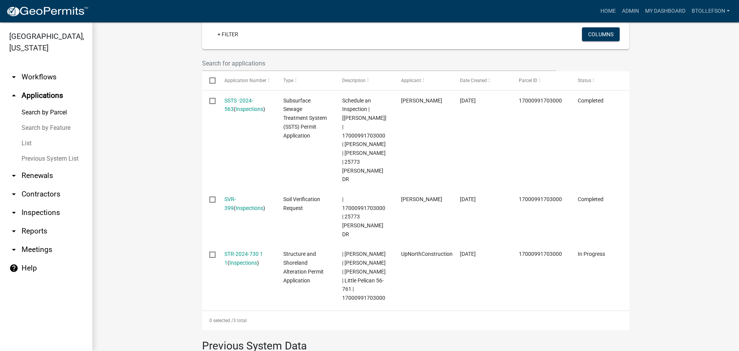
scroll to position [252, 0]
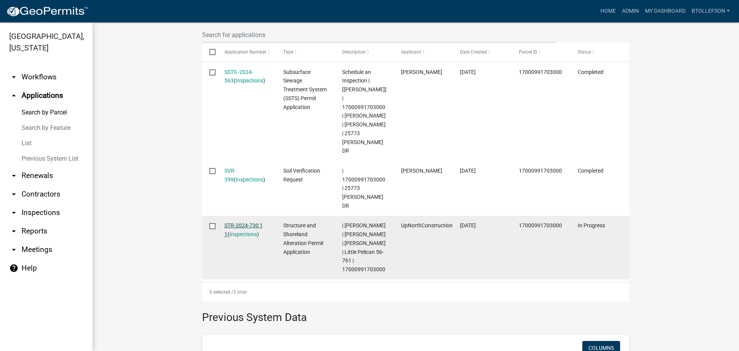
click at [240, 222] on link "STR-2024-730 1 1" at bounding box center [243, 229] width 38 height 15
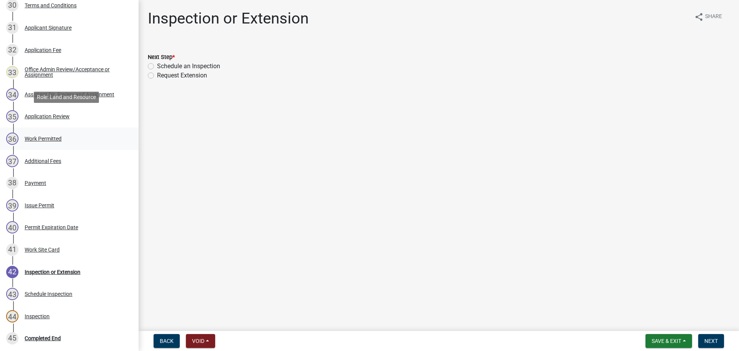
scroll to position [847, 0]
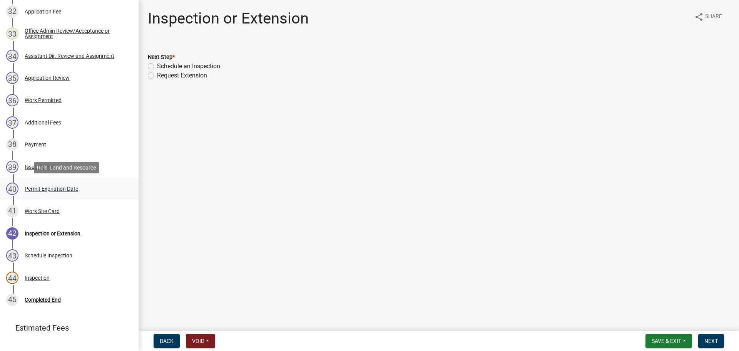
click at [69, 185] on div "40 Permit Expiration Date" at bounding box center [66, 188] width 120 height 12
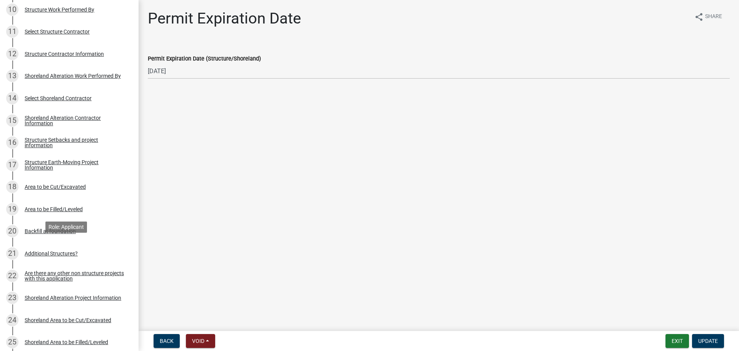
scroll to position [77, 0]
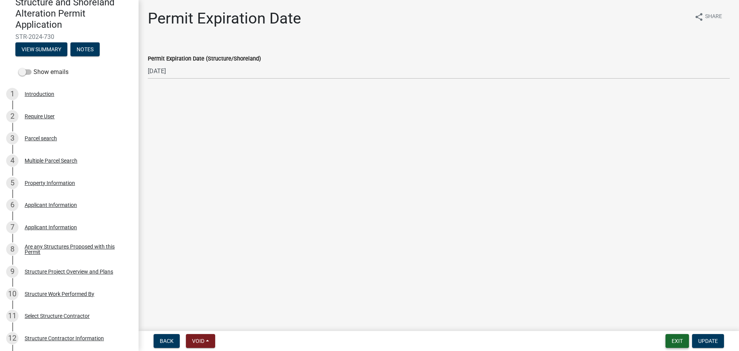
click at [671, 339] on button "Exit" at bounding box center [677, 341] width 23 height 14
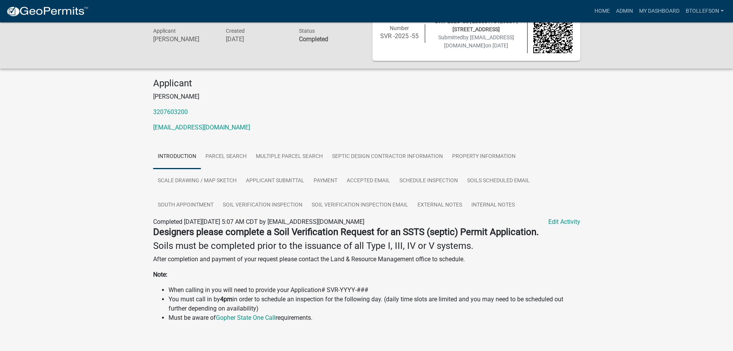
scroll to position [34, 0]
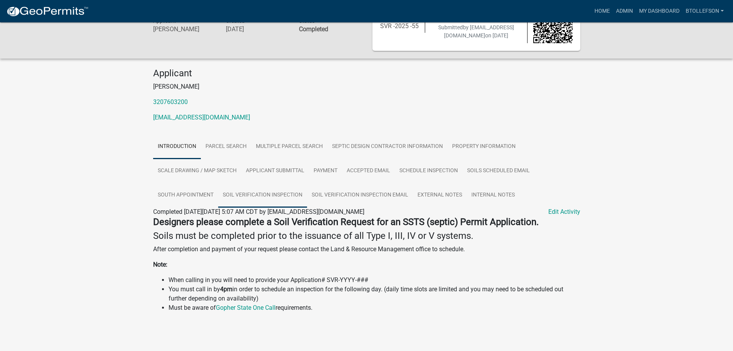
click at [239, 187] on link "Soil Verification Inspection" at bounding box center [262, 195] width 89 height 25
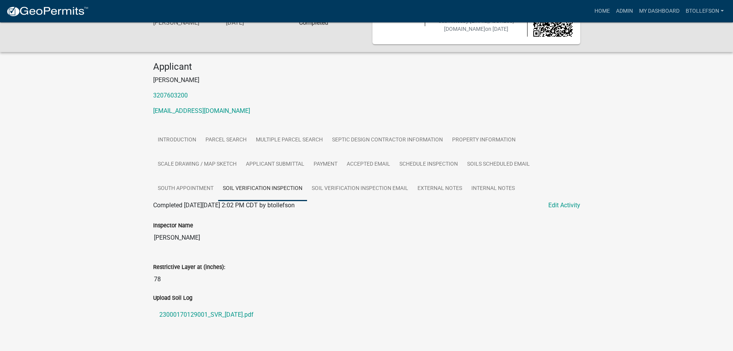
scroll to position [55, 0]
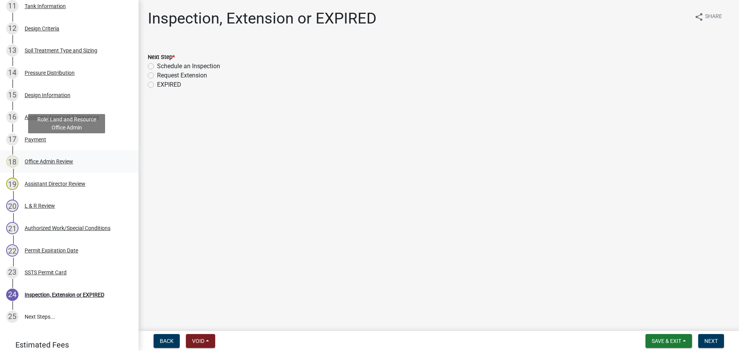
scroll to position [435, 0]
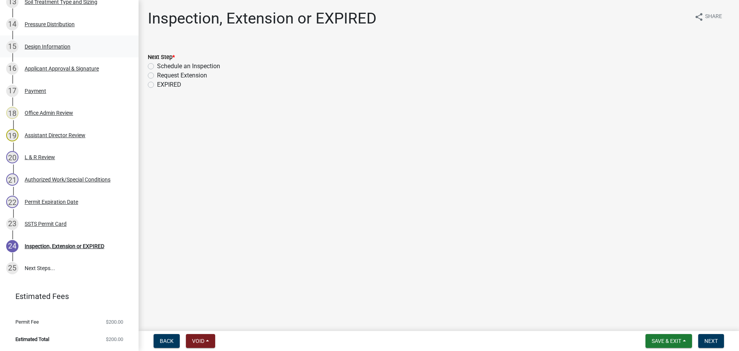
drag, startPoint x: 60, startPoint y: 42, endPoint x: 102, endPoint y: 54, distance: 43.9
click at [60, 42] on div "15 Design Information" at bounding box center [66, 46] width 120 height 12
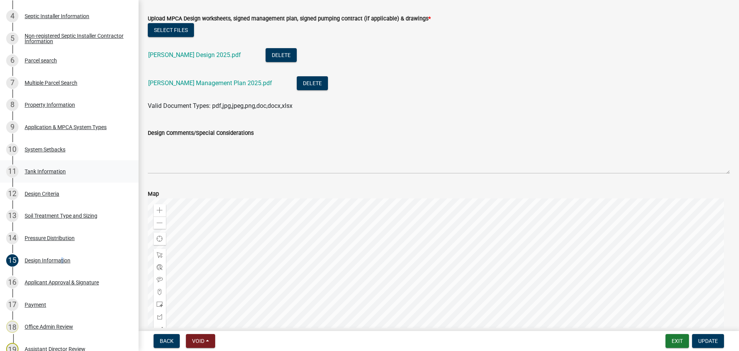
scroll to position [204, 0]
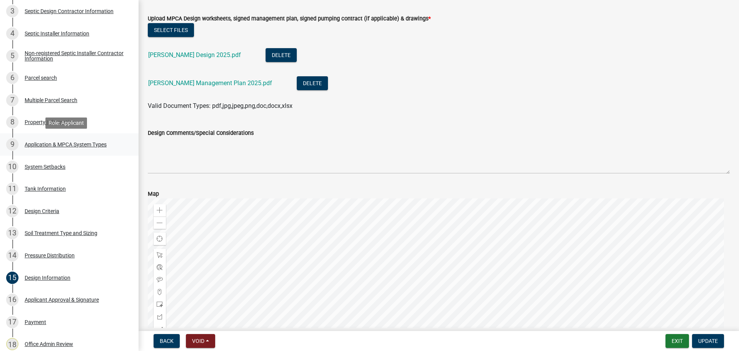
click at [95, 143] on div "Application & MPCA System Types" at bounding box center [66, 144] width 82 height 5
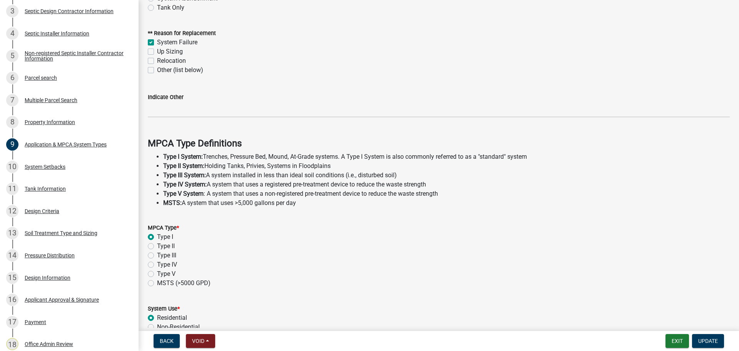
scroll to position [220, 0]
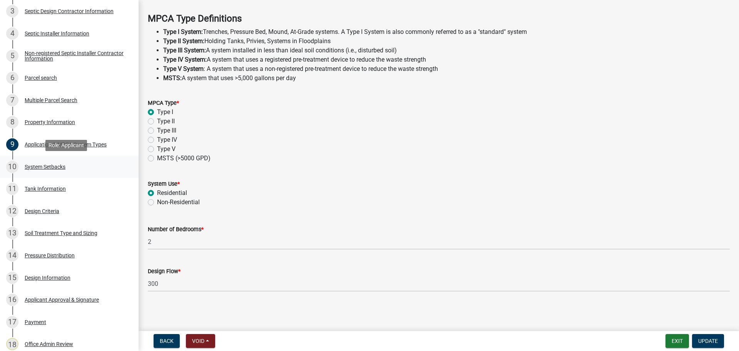
click at [53, 170] on div "10 System Setbacks" at bounding box center [66, 167] width 120 height 12
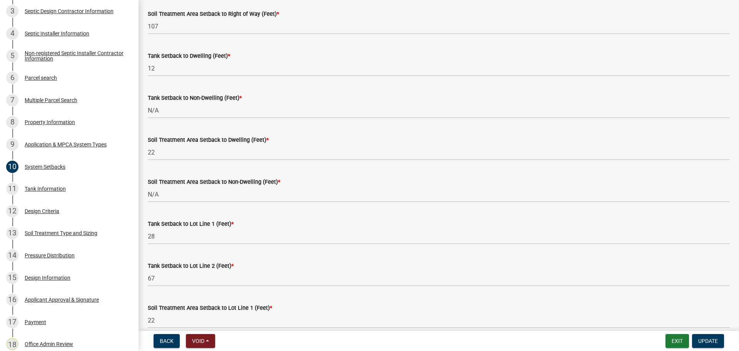
scroll to position [115, 0]
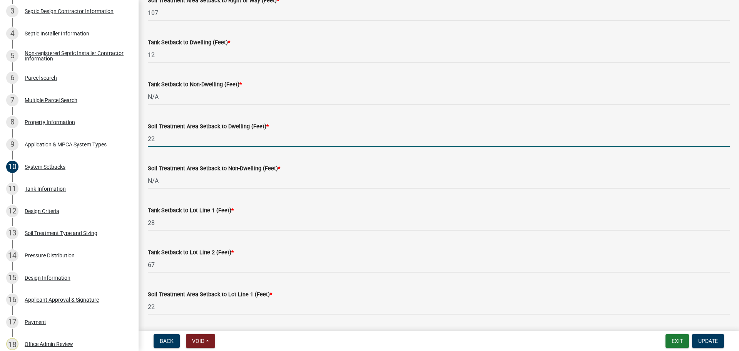
click at [175, 142] on input "22" at bounding box center [439, 139] width 582 height 16
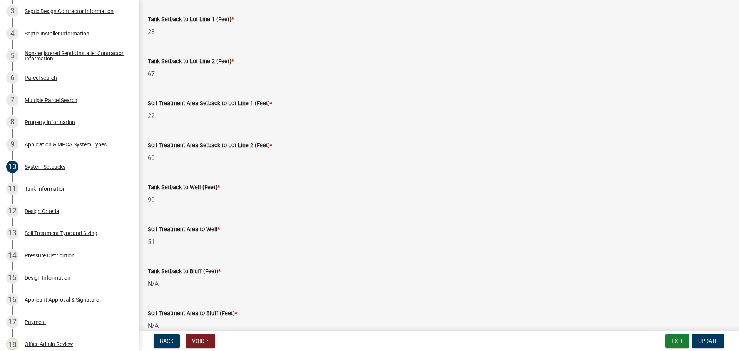
scroll to position [308, 0]
type input "21"
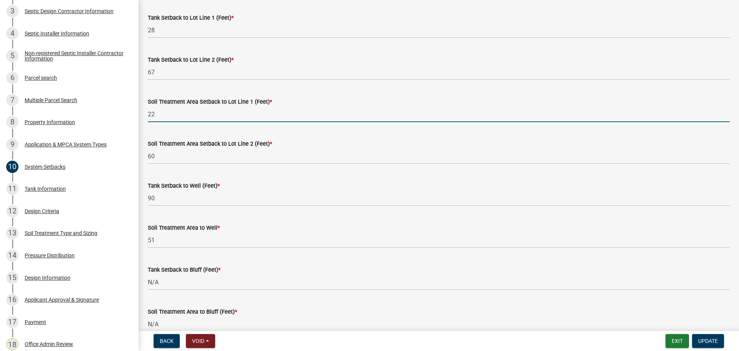
drag, startPoint x: 163, startPoint y: 113, endPoint x: 140, endPoint y: 113, distance: 23.1
click at [140, 113] on div "System Setbacks share Share ALL SETBACKS MUST BE INCLUDED. IF IT DOES NOT APPLY…" at bounding box center [439, 86] width 600 height 771
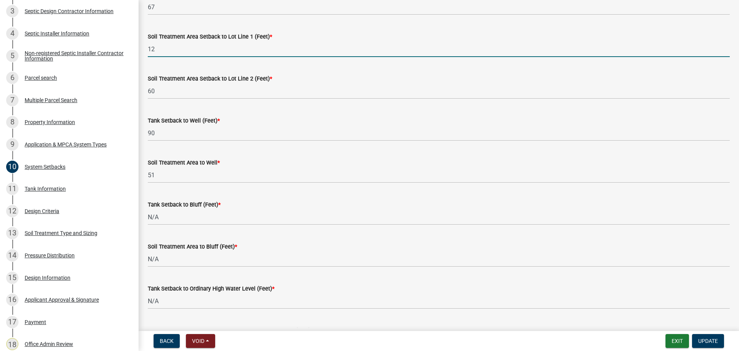
scroll to position [385, 0]
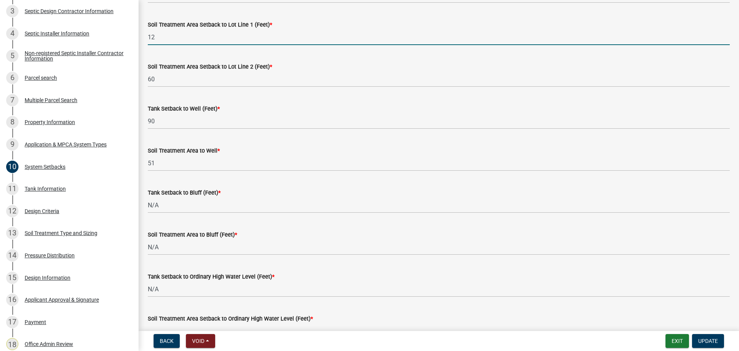
type input "12"
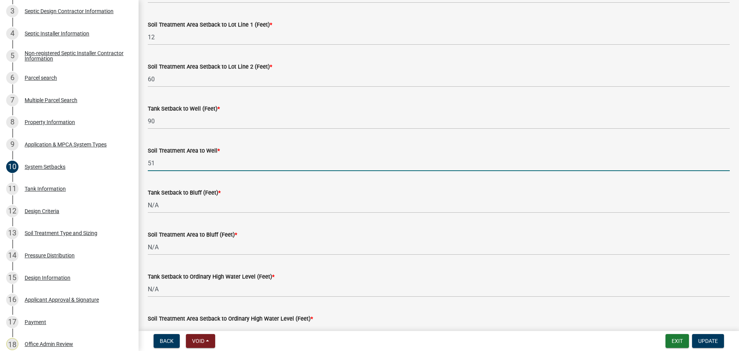
drag, startPoint x: 159, startPoint y: 161, endPoint x: 137, endPoint y: 164, distance: 21.7
click at [137, 164] on div "Subsurface Sewage Treatment System (SSTS) Permit Application SSTS-2025-100 View…" at bounding box center [369, 175] width 739 height 351
type input "75"
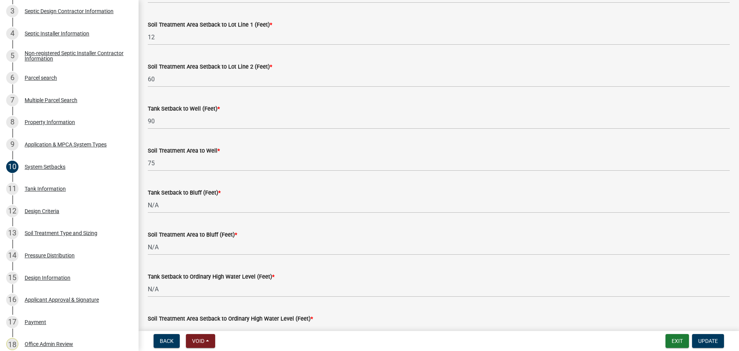
click at [252, 191] on div "Tank Setback to Bluff (Feet) *" at bounding box center [439, 192] width 582 height 9
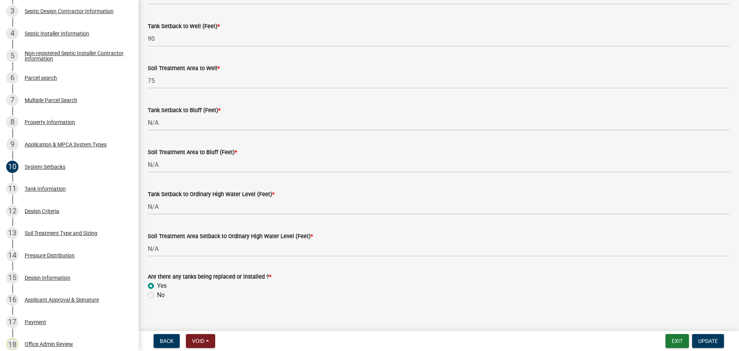
scroll to position [476, 0]
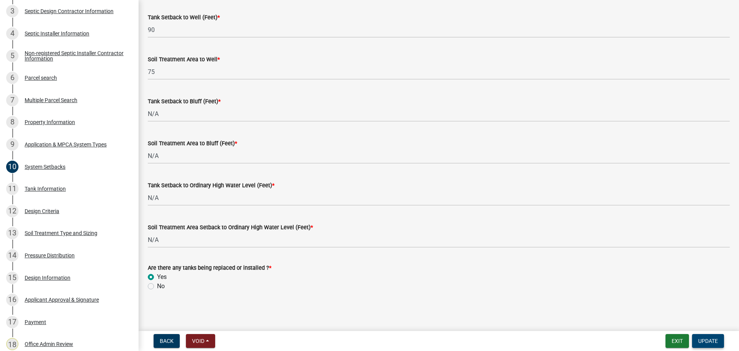
click at [710, 344] on span "Update" at bounding box center [708, 341] width 20 height 6
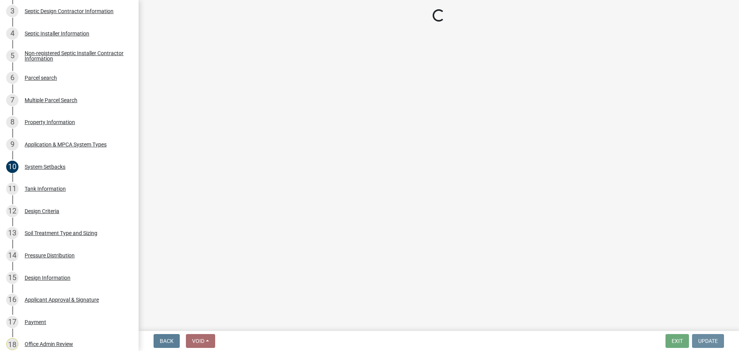
scroll to position [0, 0]
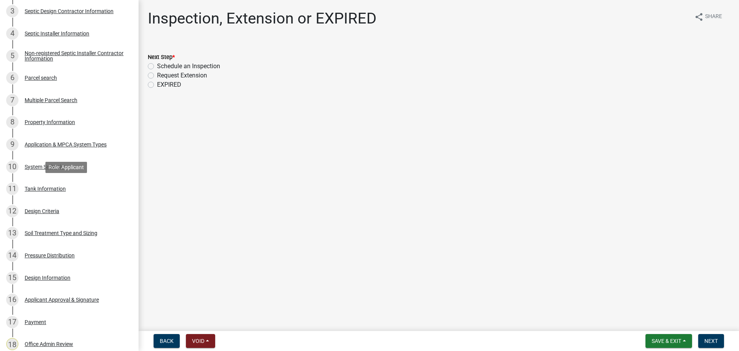
click at [39, 186] on div "Tank Information" at bounding box center [45, 188] width 41 height 5
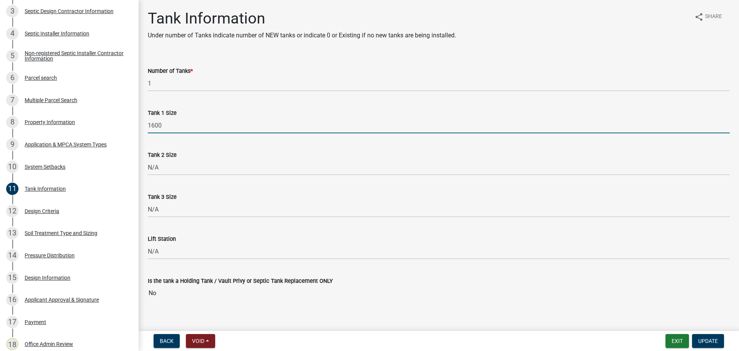
click at [179, 125] on input "1600" at bounding box center [439, 125] width 582 height 16
type input "1600-2"
click at [710, 341] on span "Update" at bounding box center [708, 341] width 20 height 6
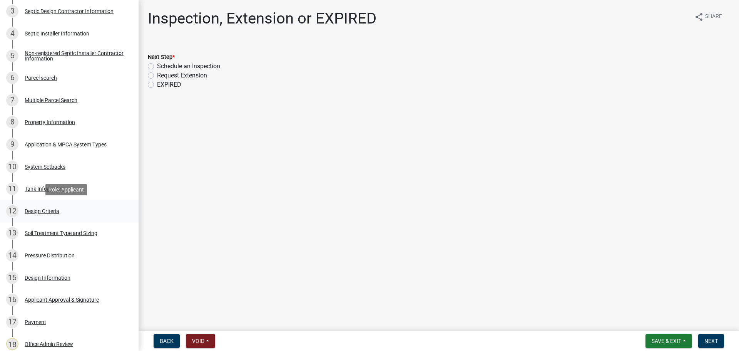
click at [47, 209] on div "Design Criteria" at bounding box center [42, 210] width 35 height 5
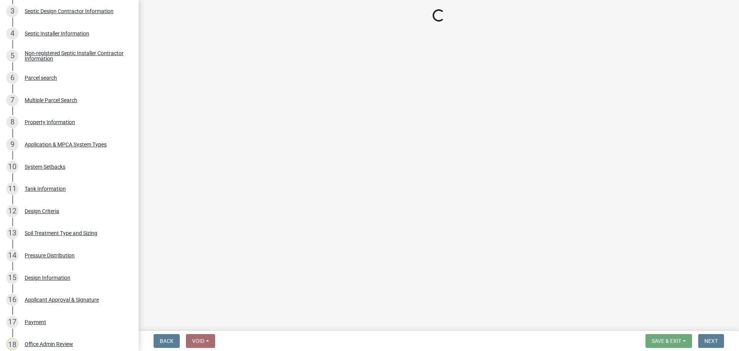
select select "2b617f58-c1a0-476a-87db-f84fc1616b8b"
select select "48b77c43-c0ca-4757-a1b1-e2e69db0f822"
select select "45db2b75-262a-4f3c-9010-aae25997cba1"
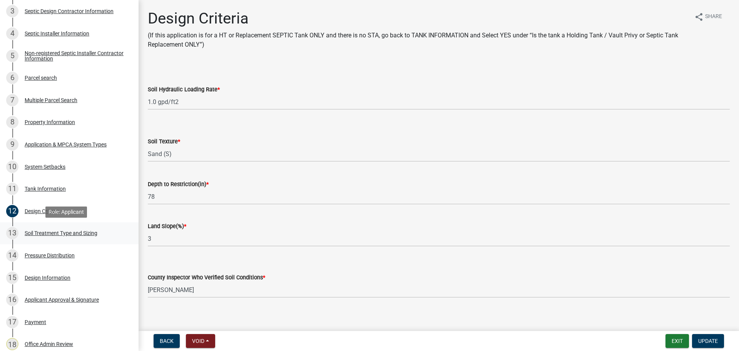
click at [77, 229] on div "13 Soil Treatment Type and Sizing" at bounding box center [66, 233] width 120 height 12
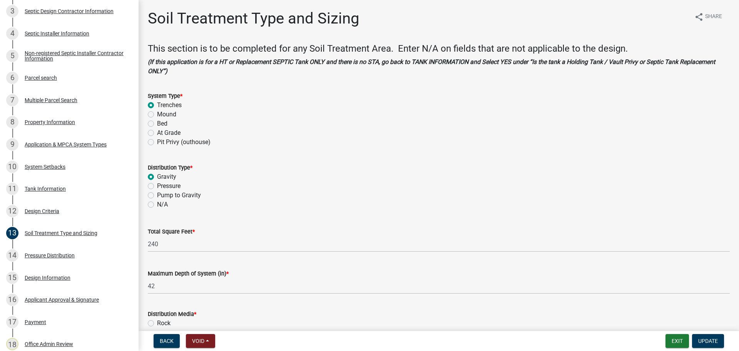
click at [154, 195] on div "Pump to Gravity" at bounding box center [439, 195] width 582 height 9
click at [157, 194] on label "Pump to Gravity" at bounding box center [179, 195] width 44 height 9
click at [157, 194] on input "Pump to Gravity" at bounding box center [159, 193] width 5 height 5
radio input "true"
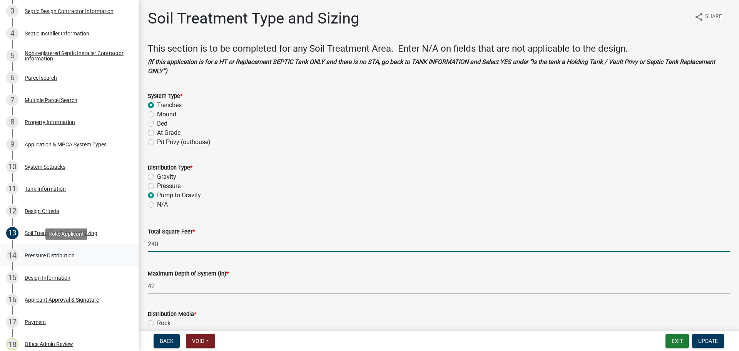
drag, startPoint x: 183, startPoint y: 250, endPoint x: 130, endPoint y: 251, distance: 53.1
click at [130, 251] on div "Subsurface Sewage Treatment System (SSTS) Permit Application SSTS-2025-100 View…" at bounding box center [369, 175] width 739 height 351
type input "165"
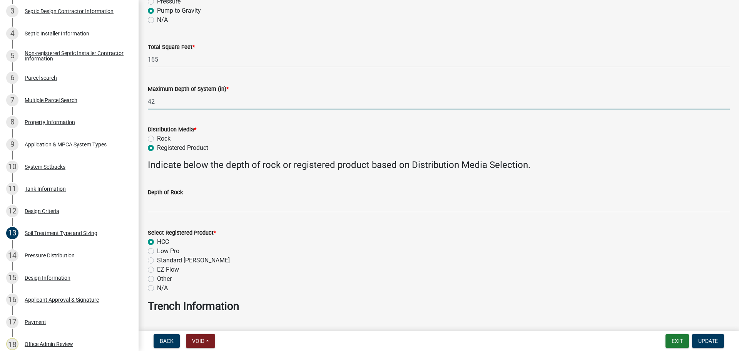
scroll to position [192, 0]
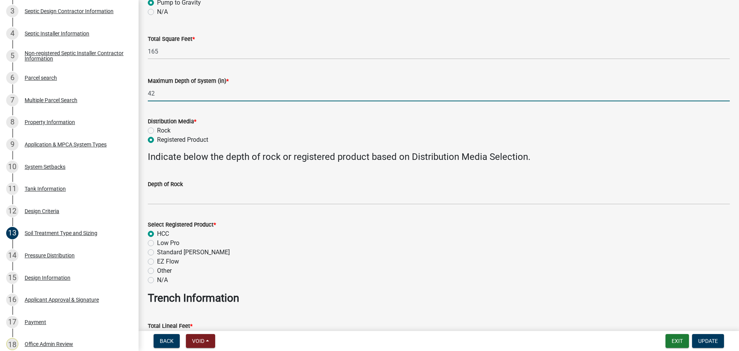
click at [149, 126] on div "Rock" at bounding box center [439, 130] width 582 height 9
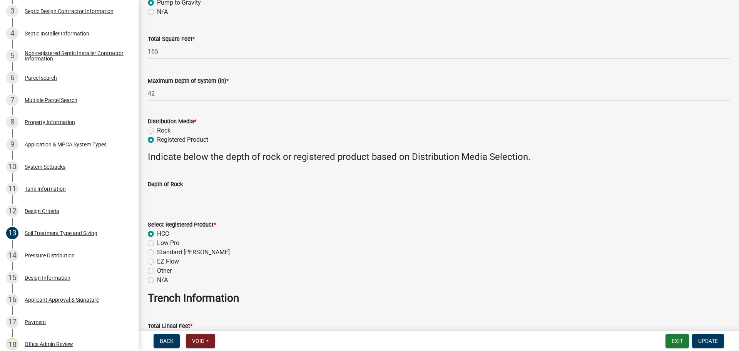
click at [157, 133] on label "Rock" at bounding box center [163, 130] width 13 height 9
click at [157, 131] on input "Rock" at bounding box center [159, 128] width 5 height 5
radio input "true"
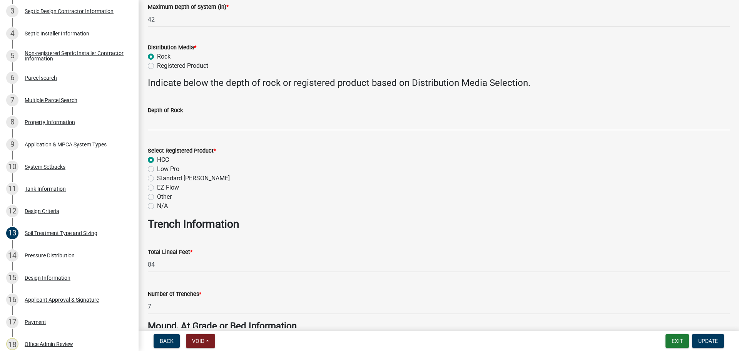
scroll to position [269, 0]
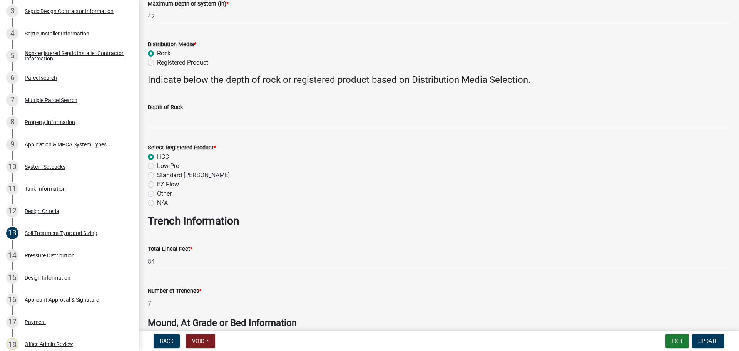
click at [157, 204] on label "N/A" at bounding box center [162, 202] width 11 height 9
click at [157, 203] on input "N/A" at bounding box center [159, 200] width 5 height 5
radio input "true"
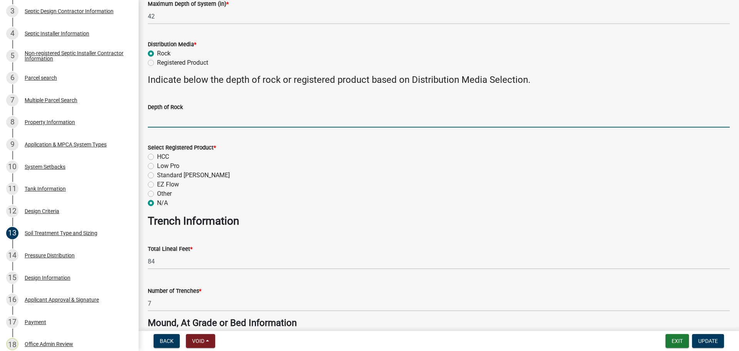
click at [226, 118] on input "Depth of Rock" at bounding box center [439, 120] width 582 height 16
type input "18"
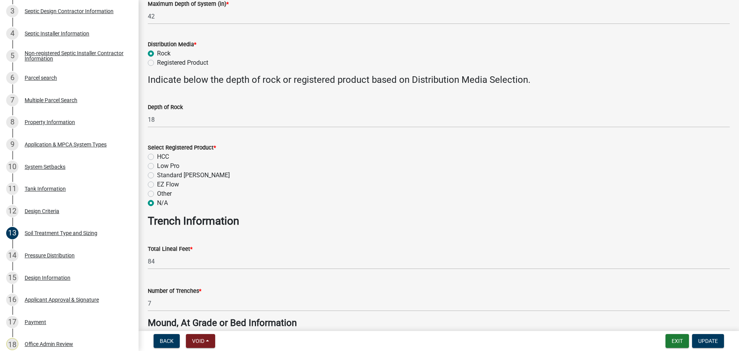
click at [308, 223] on h3 "Trench Information" at bounding box center [439, 220] width 582 height 13
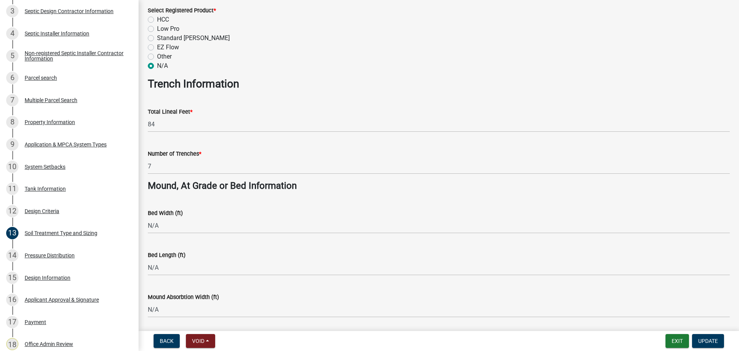
scroll to position [385, 0]
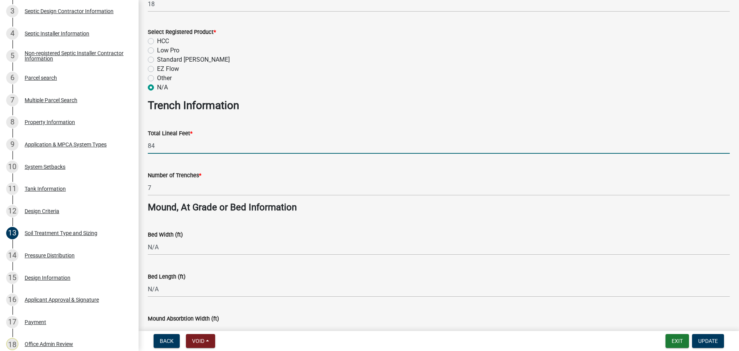
drag, startPoint x: 156, startPoint y: 146, endPoint x: 144, endPoint y: 144, distance: 11.3
click at [144, 144] on div "Total Lineal Feet * 84" at bounding box center [439, 136] width 594 height 36
type input "55"
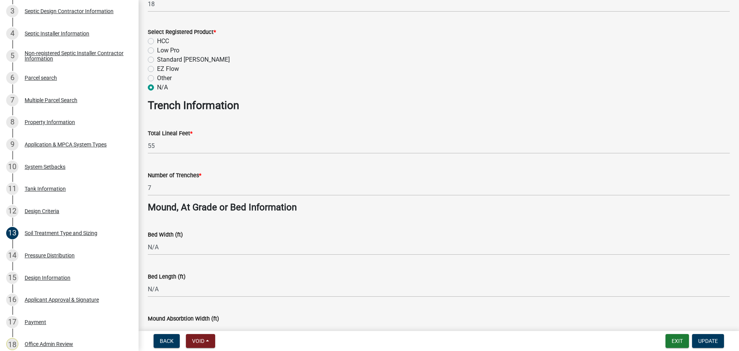
click at [250, 219] on div "Bed Width (ft) N/A" at bounding box center [439, 237] width 582 height 36
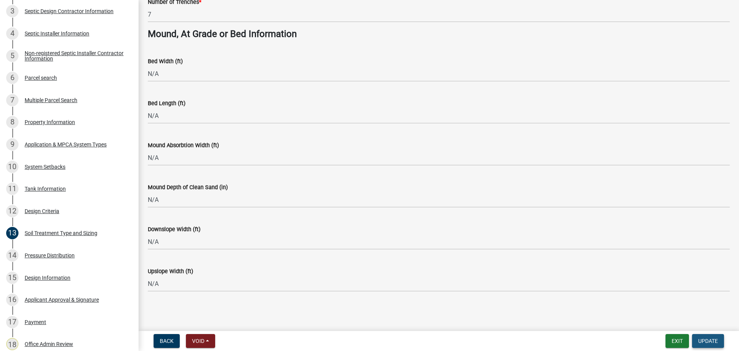
click at [710, 341] on span "Update" at bounding box center [708, 341] width 20 height 6
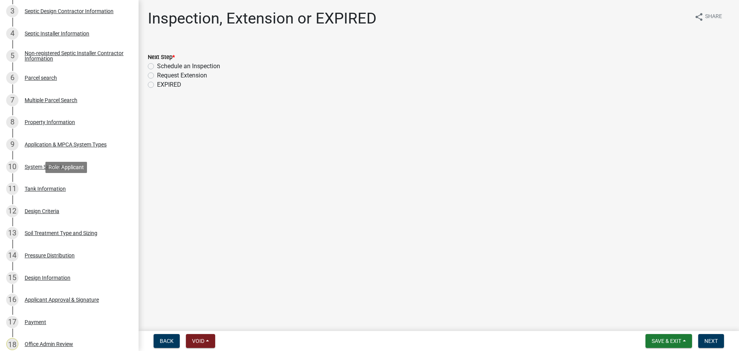
click at [44, 189] on div "Tank Information" at bounding box center [45, 188] width 41 height 5
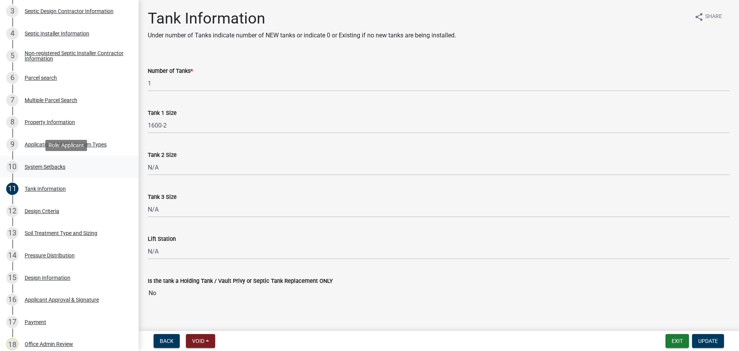
drag, startPoint x: 40, startPoint y: 166, endPoint x: 78, endPoint y: 167, distance: 38.1
click at [40, 166] on div "System Setbacks" at bounding box center [45, 166] width 41 height 5
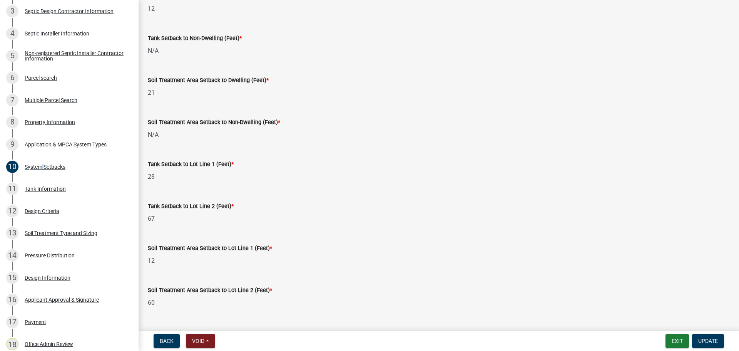
scroll to position [192, 0]
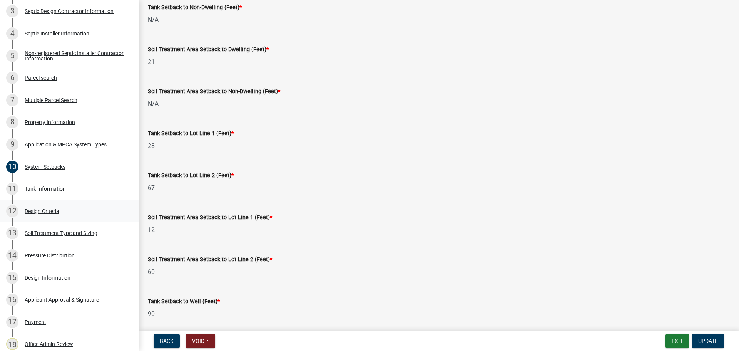
click at [38, 205] on div "12 Design Criteria" at bounding box center [66, 211] width 120 height 12
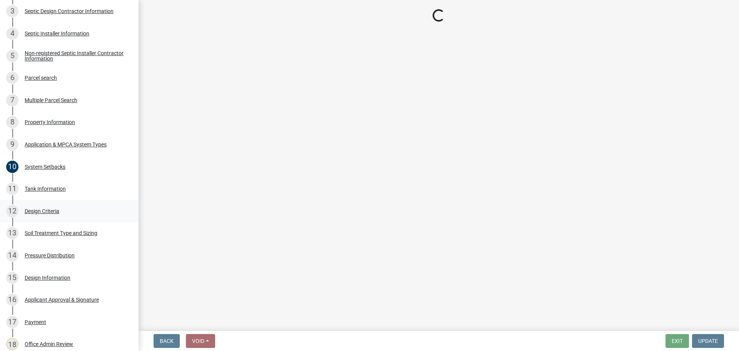
scroll to position [0, 0]
select select "2b617f58-c1a0-476a-87db-f84fc1616b8b"
select select "48b77c43-c0ca-4757-a1b1-e2e69db0f822"
select select "45db2b75-262a-4f3c-9010-aae25997cba1"
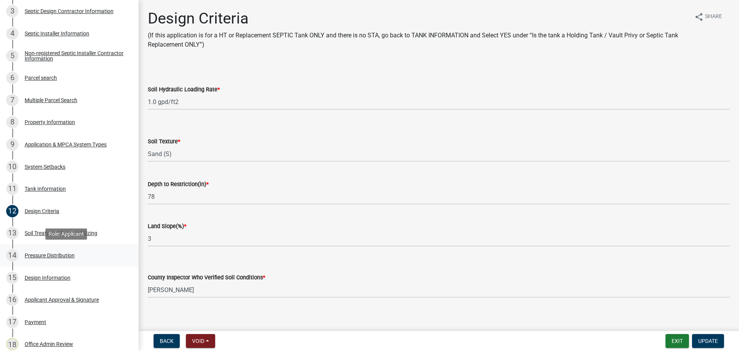
click at [63, 259] on div "14 Pressure Distribution" at bounding box center [66, 255] width 120 height 12
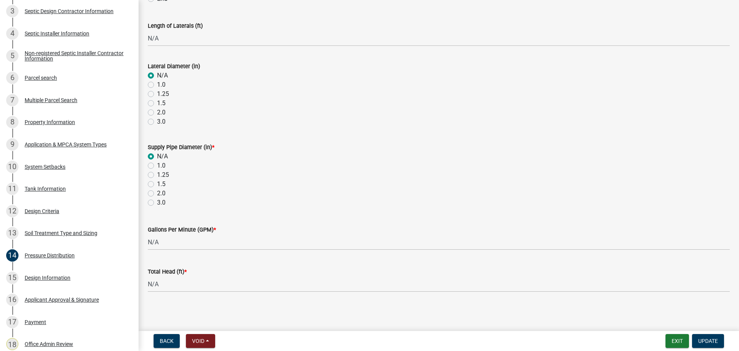
scroll to position [274, 0]
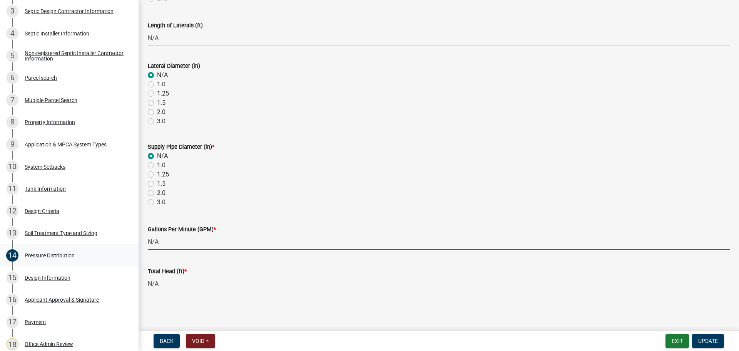
drag, startPoint x: 161, startPoint y: 241, endPoint x: 72, endPoint y: 249, distance: 89.2
click at [70, 232] on div "Subsurface Sewage Treatment System (SSTS) Permit Application SSTS-2025-100 View…" at bounding box center [369, 175] width 739 height 351
type input "15"
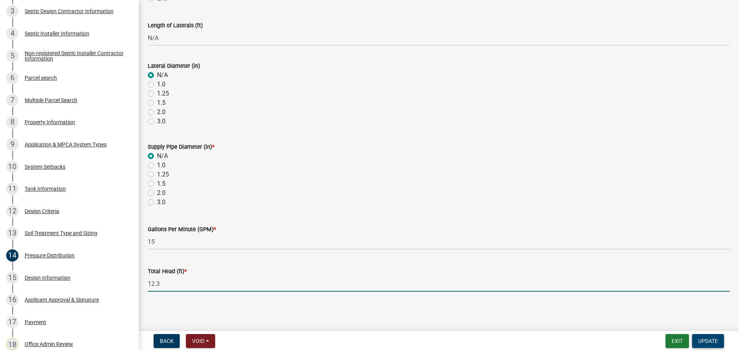
type input "12.3"
click at [717, 339] on button "Update" at bounding box center [708, 341] width 32 height 14
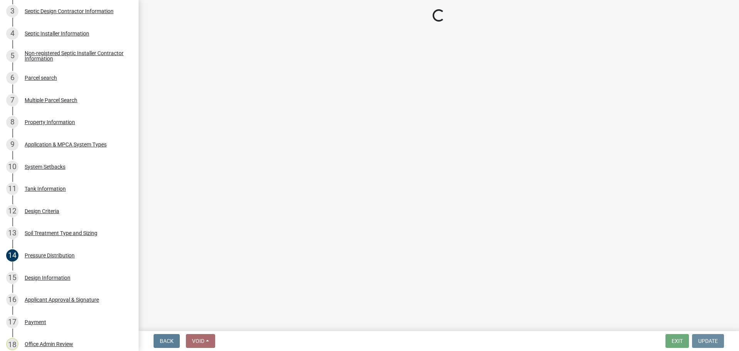
scroll to position [0, 0]
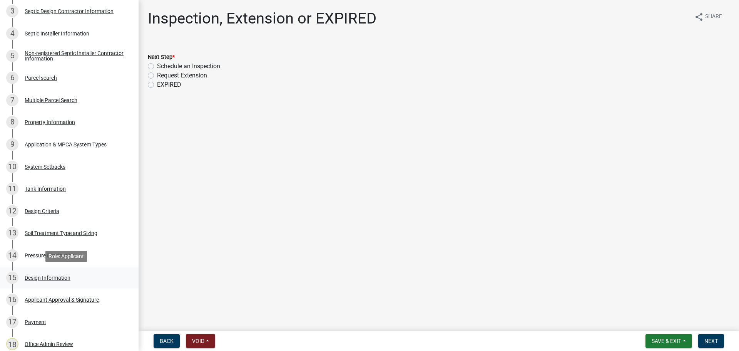
click at [28, 283] on div "15 Design Information" at bounding box center [66, 277] width 120 height 12
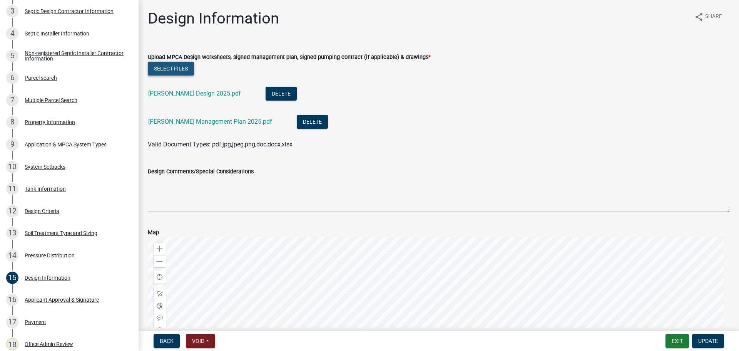
click at [185, 71] on button "Select files" at bounding box center [171, 69] width 46 height 14
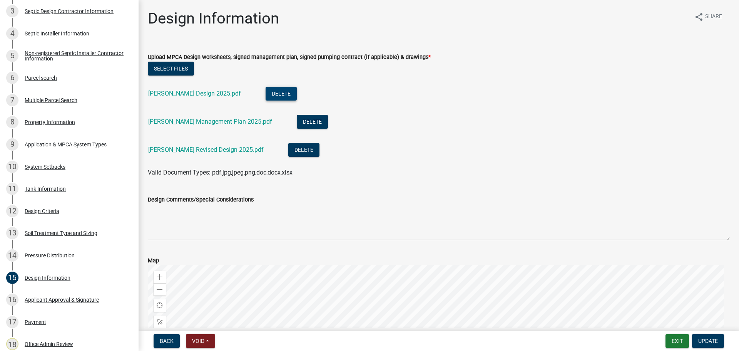
click at [270, 95] on button "Delete" at bounding box center [281, 94] width 31 height 14
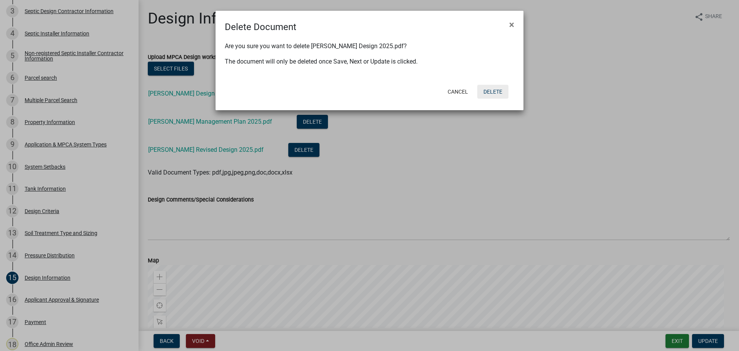
click at [500, 94] on button "Delete" at bounding box center [492, 92] width 31 height 14
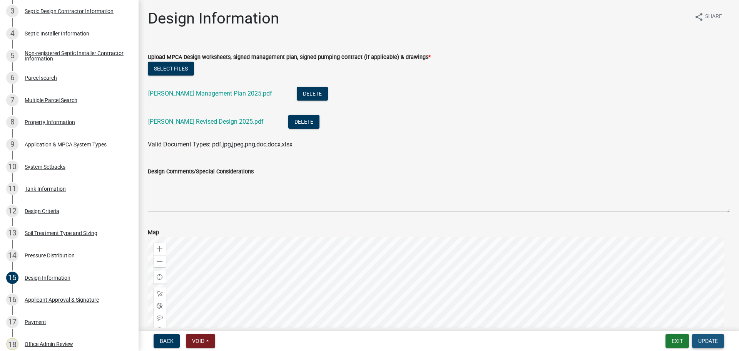
click at [718, 346] on button "Update" at bounding box center [708, 341] width 32 height 14
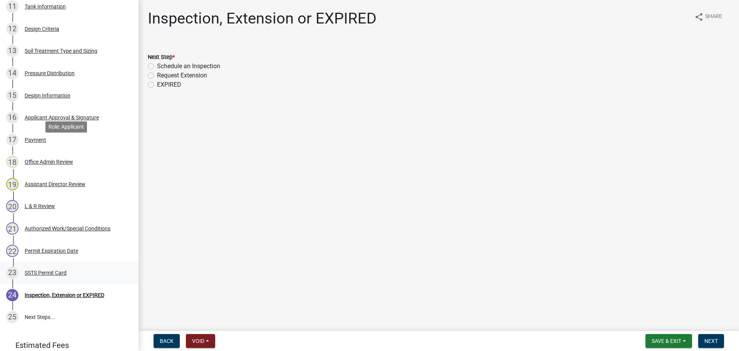
scroll to position [396, 0]
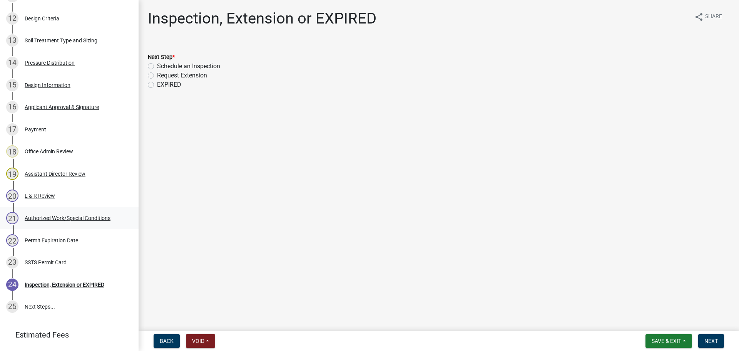
click at [46, 220] on div "Authorized Work/Special Conditions" at bounding box center [68, 217] width 86 height 5
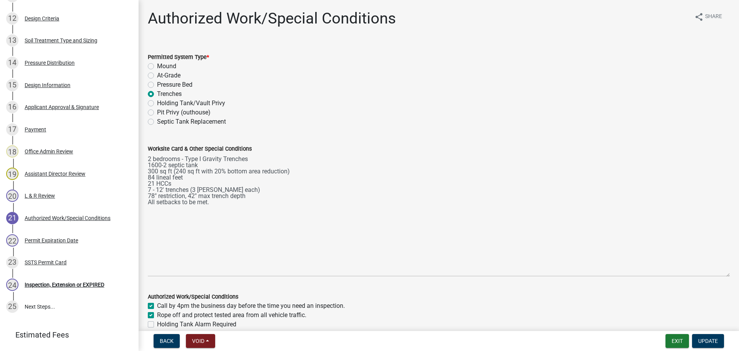
drag, startPoint x: 721, startPoint y: 187, endPoint x: 732, endPoint y: 274, distance: 87.6
click at [732, 274] on div "Authorized Work/Special Conditions share Share Permitted System Type * Mound At…" at bounding box center [439, 243] width 600 height 468
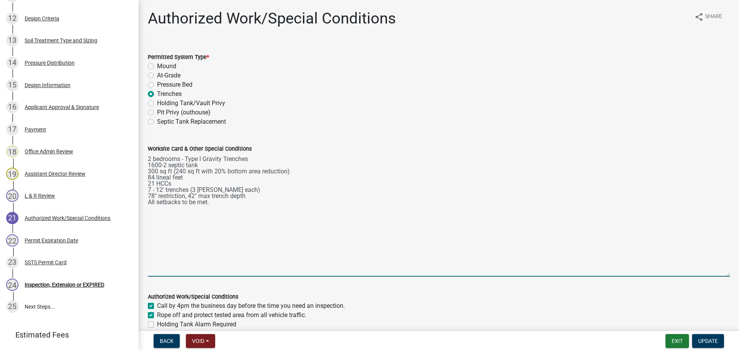
click at [204, 157] on textarea "2 bedrooms - Type I Gravity Trenches 1600-2 septic tank 300 sq ft (240 sq ft wi…" at bounding box center [439, 214] width 582 height 123
drag, startPoint x: 157, startPoint y: 171, endPoint x: 145, endPoint y: 172, distance: 12.7
click at [145, 172] on div "Worksite Card & Other Special Conditions 2 bedrooms - Type I Pump to Gravity Tr…" at bounding box center [439, 204] width 594 height 143
click at [184, 171] on textarea "2 bedrooms - Type I Pump to Gravity Trenches 1600-2 septic tank 250 sq ft (240 …" at bounding box center [439, 214] width 582 height 123
click at [187, 172] on textarea "2 bedrooms - Type I Pump to Gravity Trenches 1600-2 septic tank 250 sq ft (240 …" at bounding box center [439, 214] width 582 height 123
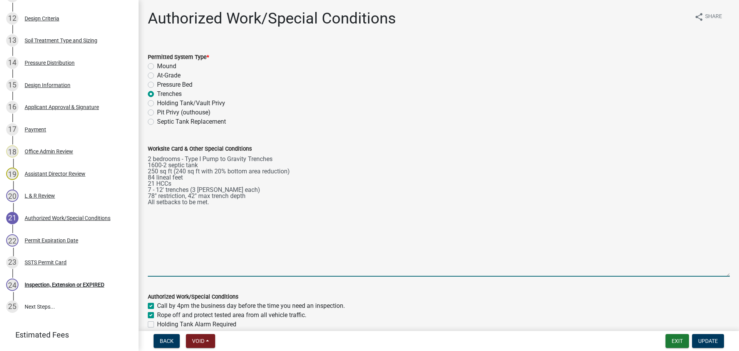
click at [185, 171] on textarea "2 bedrooms - Type I Pump to Gravity Trenches 1600-2 septic tank 250 sq ft (240 …" at bounding box center [439, 214] width 582 height 123
click at [154, 177] on textarea "2 bedrooms - Type I Pump to Gravity Trenches 1600-2 septic tank 250 sq ft (165 …" at bounding box center [439, 214] width 582 height 123
click at [148, 171] on textarea "2 bedrooms - Type I Pump to Gravity Trenches 1600-2 septic tank 250 sq ft (165 …" at bounding box center [439, 214] width 582 height 123
click at [176, 189] on textarea "2 bedrooms - Type I Pump to Gravity Trenches 1600-2 septic tank Rock Trenches 2…" at bounding box center [439, 214] width 582 height 123
drag, startPoint x: 162, startPoint y: 189, endPoint x: 157, endPoint y: 189, distance: 5.8
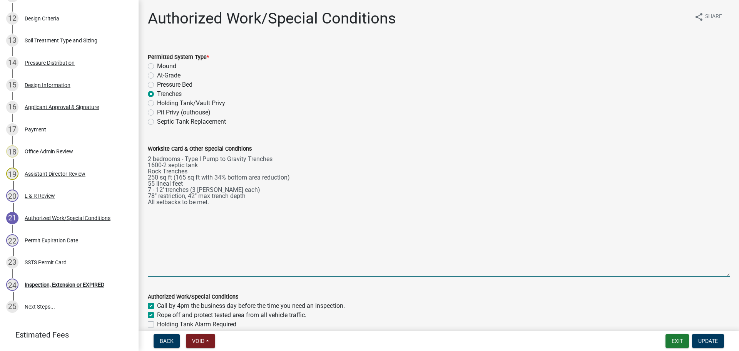
click at [157, 189] on textarea "2 bedrooms - Type I Pump to Gravity Trenches 1600-2 septic tank Rock Trenches 2…" at bounding box center [439, 214] width 582 height 123
click at [190, 172] on textarea "2 bedrooms - Type I Pump to Gravity Trenches 1600-2 septic tank Rock Trenches 2…" at bounding box center [439, 214] width 582 height 123
click at [248, 189] on textarea "2 bedrooms - Type I Pump to Gravity Trenches 1600-2 septic tank Rock Trenches 2…" at bounding box center [439, 214] width 582 height 123
click at [275, 213] on textarea "2 bedrooms - Type I Pump to Gravity Trenches 1600-2 septic tank Rock Trenches 2…" at bounding box center [439, 214] width 582 height 123
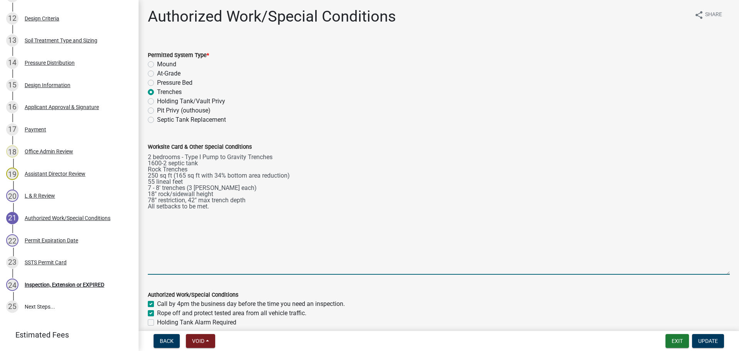
scroll to position [0, 0]
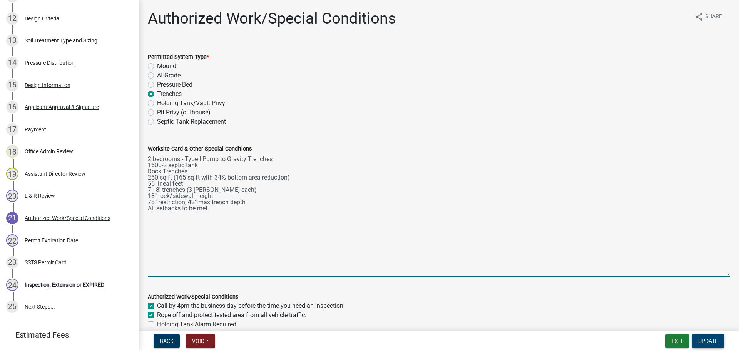
type textarea "2 bedrooms - Type I Pump to Gravity Trenches 1600-2 septic tank Rock Trenches 2…"
click at [721, 338] on button "Update" at bounding box center [708, 341] width 32 height 14
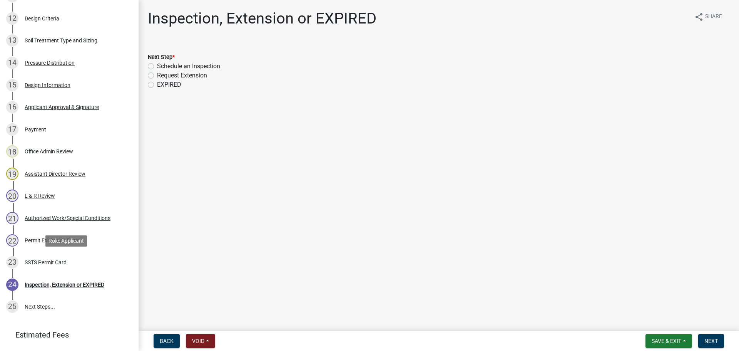
click at [51, 259] on div "SSTS Permit Card" at bounding box center [46, 261] width 42 height 5
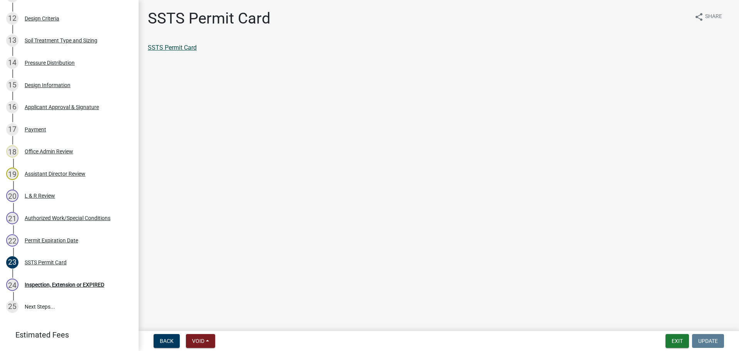
click at [168, 48] on link "SSTS Permit Card" at bounding box center [172, 47] width 49 height 7
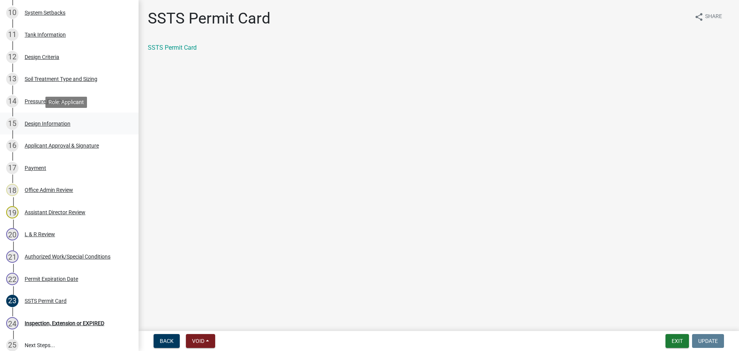
click at [43, 123] on div "Design Information" at bounding box center [48, 123] width 46 height 5
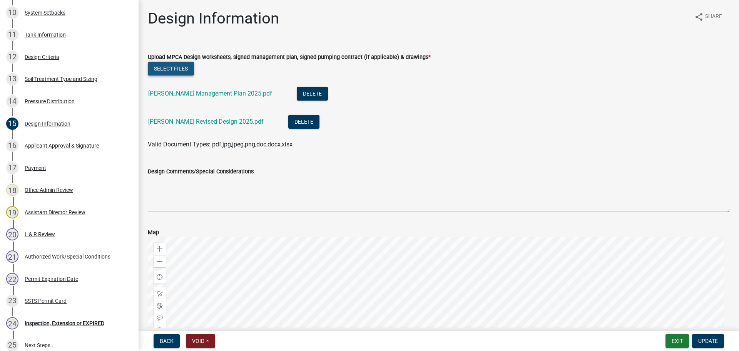
click at [178, 66] on button "Select files" at bounding box center [171, 69] width 46 height 14
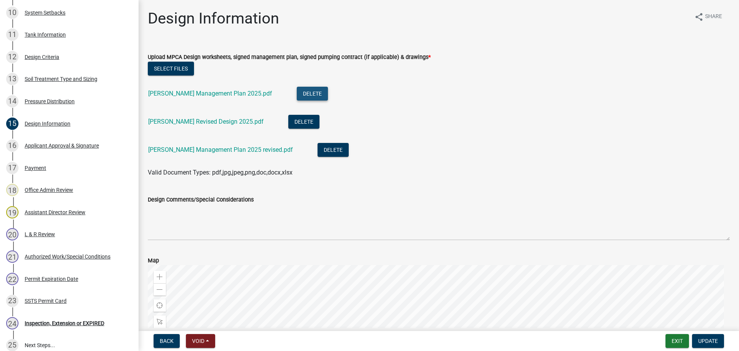
click at [297, 94] on button "Delete" at bounding box center [312, 94] width 31 height 14
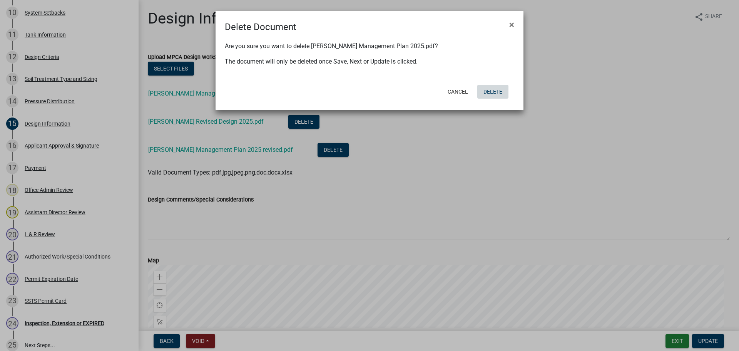
click at [502, 90] on button "Delete" at bounding box center [492, 92] width 31 height 14
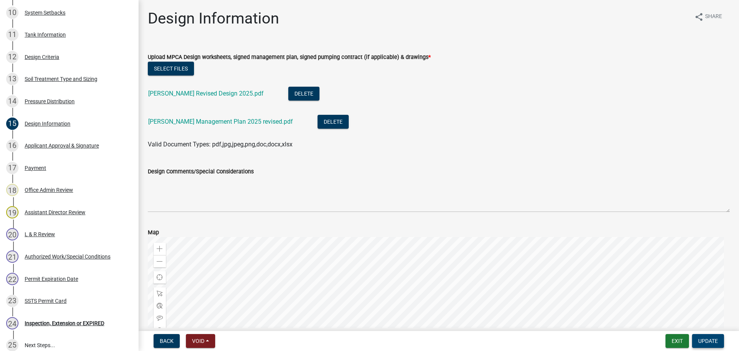
click at [707, 339] on span "Update" at bounding box center [708, 341] width 20 height 6
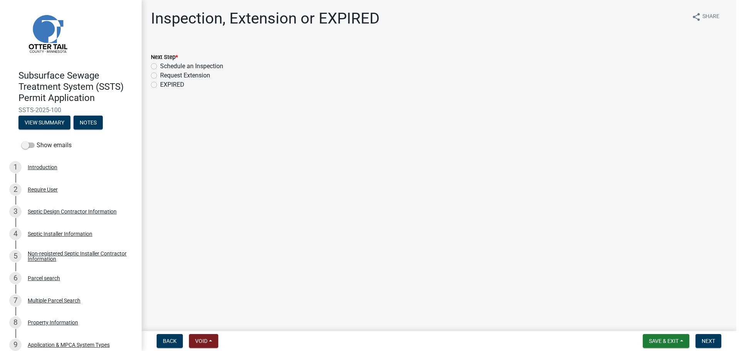
scroll to position [0, 0]
